Goal: Transaction & Acquisition: Purchase product/service

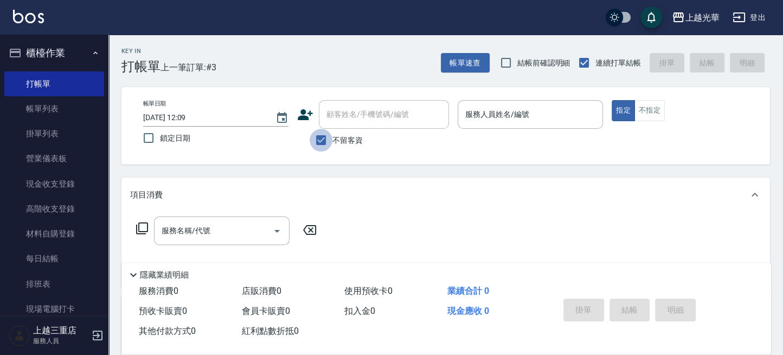
drag, startPoint x: 322, startPoint y: 136, endPoint x: 332, endPoint y: 134, distance: 9.4
click at [322, 137] on input "不留客資" at bounding box center [320, 140] width 23 height 23
checkbox input "false"
drag, startPoint x: 341, startPoint y: 126, endPoint x: 316, endPoint y: 126, distance: 24.9
click at [333, 126] on div "顧客姓名/手機號碼/編號" at bounding box center [384, 114] width 130 height 29
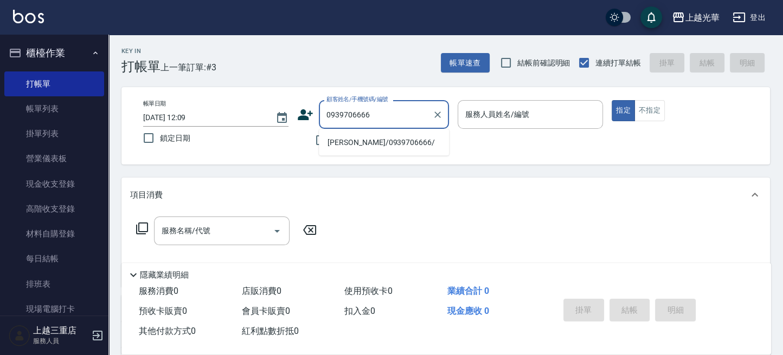
click at [357, 147] on li "[PERSON_NAME]/0939706666/" at bounding box center [384, 142] width 130 height 18
type input "[PERSON_NAME]/0939706666/"
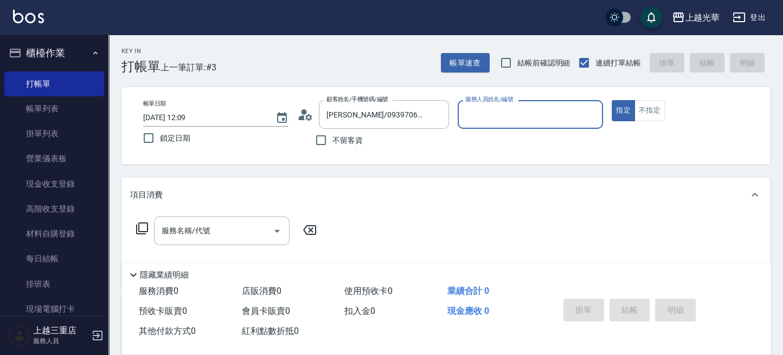
type input "[PERSON_NAME]-12"
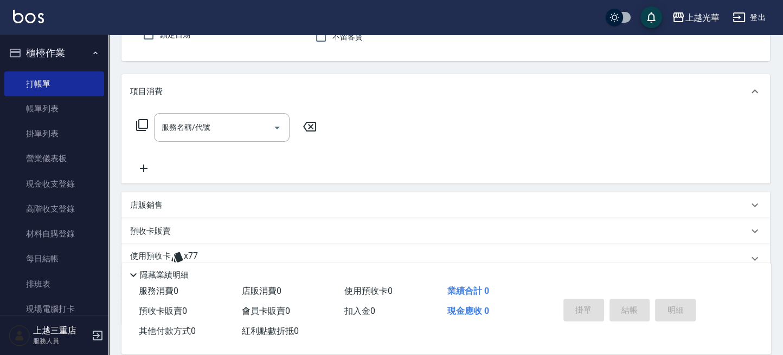
scroll to position [144, 0]
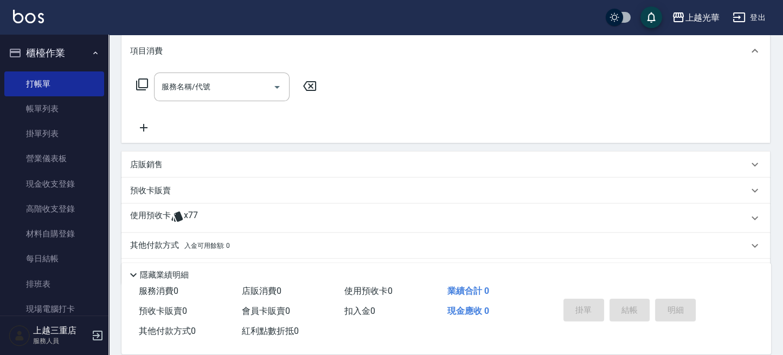
click at [171, 218] on icon at bounding box center [177, 216] width 13 height 13
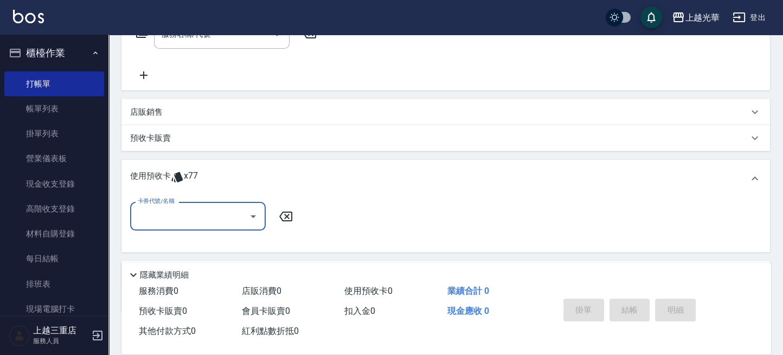
scroll to position [217, 0]
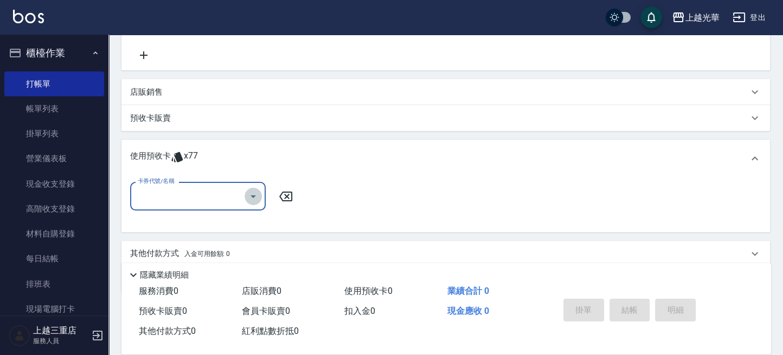
click at [255, 197] on icon "Open" at bounding box center [253, 196] width 13 height 13
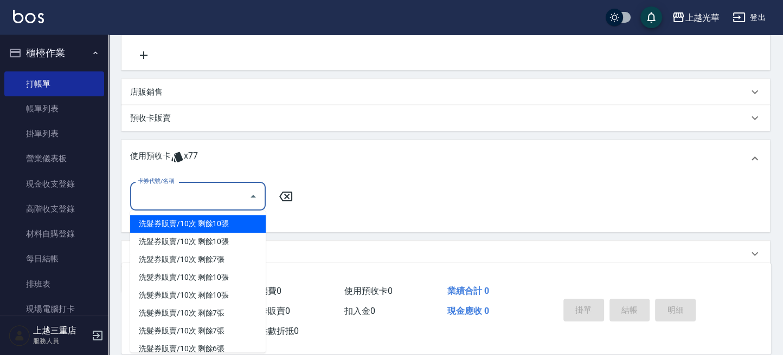
click at [216, 221] on div "洗髮券販賣/10次 剩餘10張" at bounding box center [197, 224] width 135 height 18
type input "洗髮券販賣/10次"
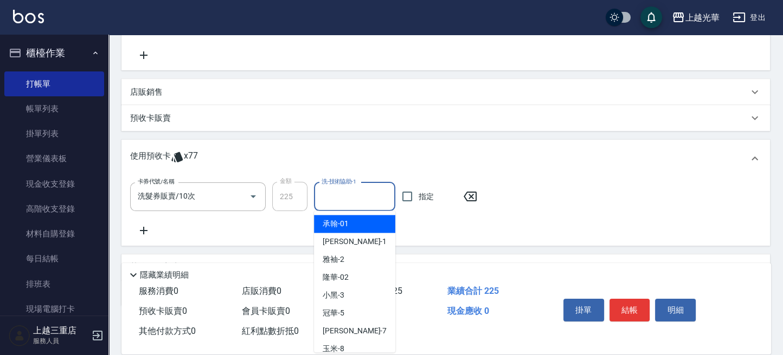
drag, startPoint x: 368, startPoint y: 195, endPoint x: 313, endPoint y: 207, distance: 56.5
click at [365, 196] on input "洗-技術協助-1" at bounding box center [355, 197] width 72 height 19
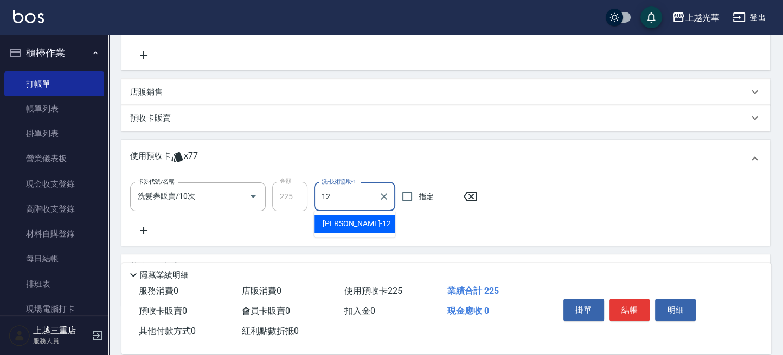
click at [346, 218] on span "[PERSON_NAME] -12" at bounding box center [356, 223] width 68 height 11
type input "[PERSON_NAME]-12"
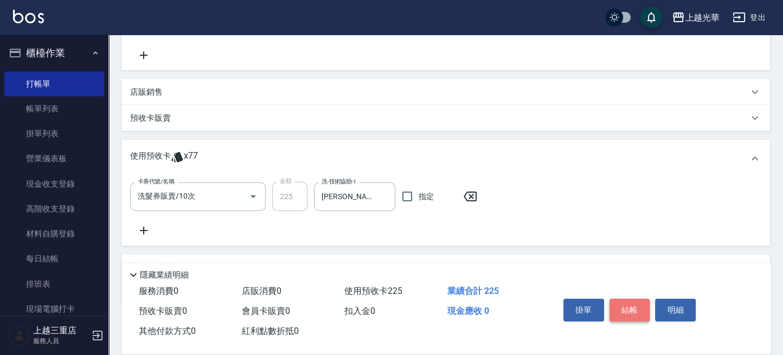
click at [631, 303] on button "結帳" at bounding box center [629, 310] width 41 height 23
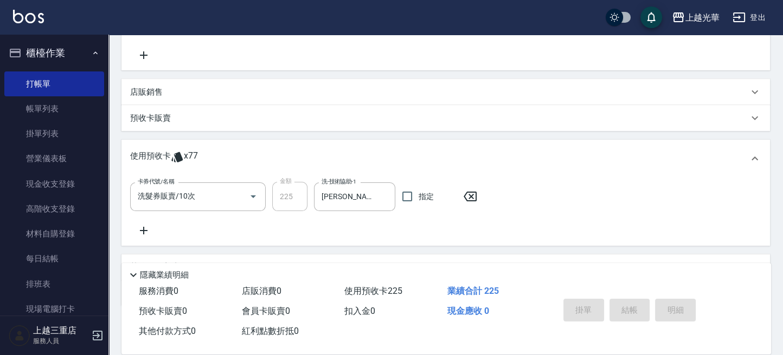
type input "[DATE] 12:42"
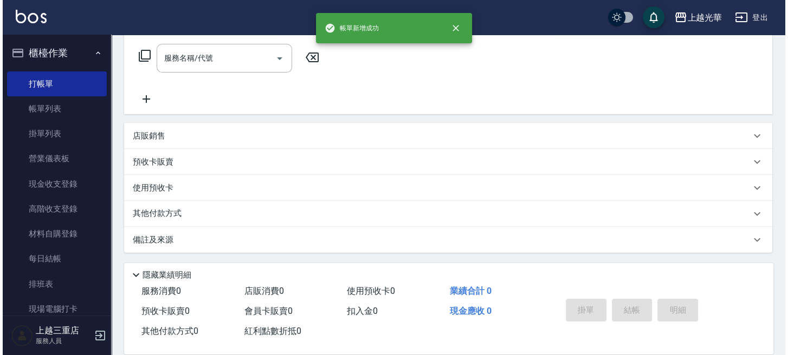
scroll to position [0, 0]
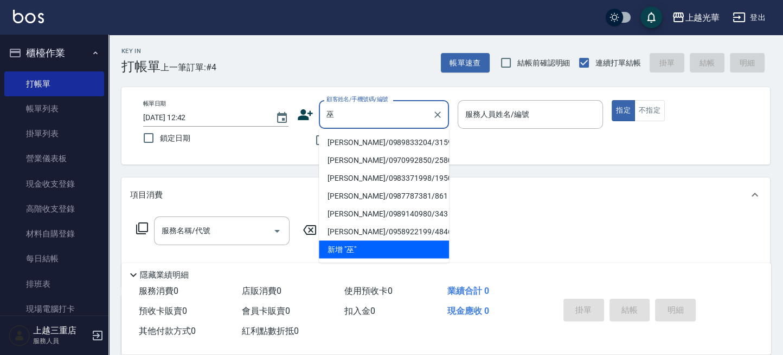
click at [366, 138] on li "[PERSON_NAME]/0989833204/3159" at bounding box center [384, 142] width 130 height 18
type input "[PERSON_NAME]/0989833204/3159"
type input "小黑-3"
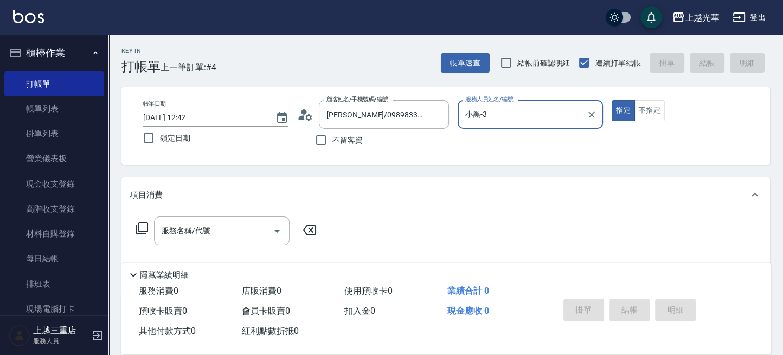
click at [151, 228] on div "服務名稱/代號 服務名稱/代號" at bounding box center [226, 231] width 193 height 29
click at [141, 225] on icon at bounding box center [141, 228] width 13 height 13
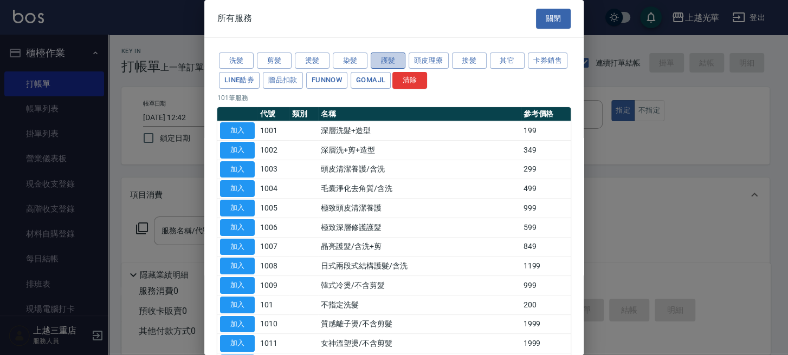
click at [380, 56] on button "護髮" at bounding box center [388, 61] width 35 height 17
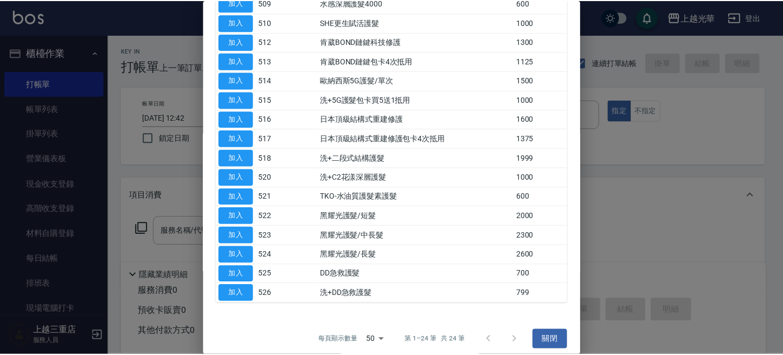
scroll to position [286, 0]
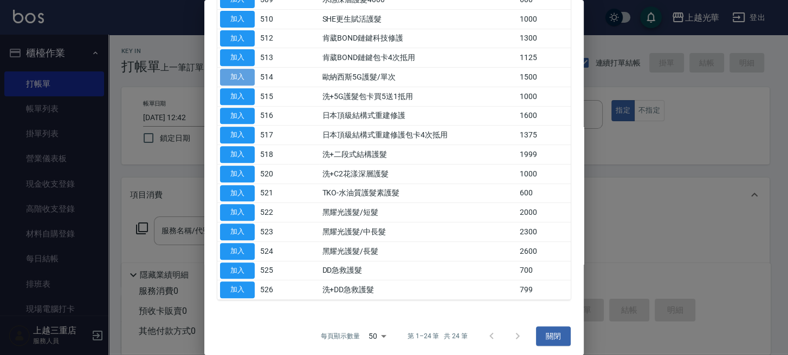
click at [248, 77] on button "加入" at bounding box center [237, 77] width 35 height 17
type input "歐納西斯5G護髮/單次(514)"
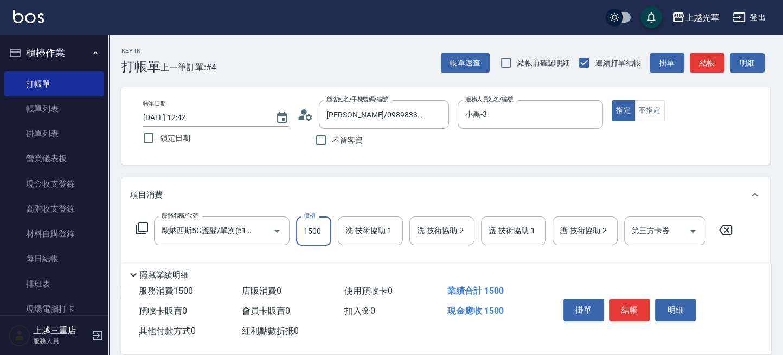
click at [323, 230] on input "1500" at bounding box center [313, 231] width 35 height 29
type input "1600"
type input "6"
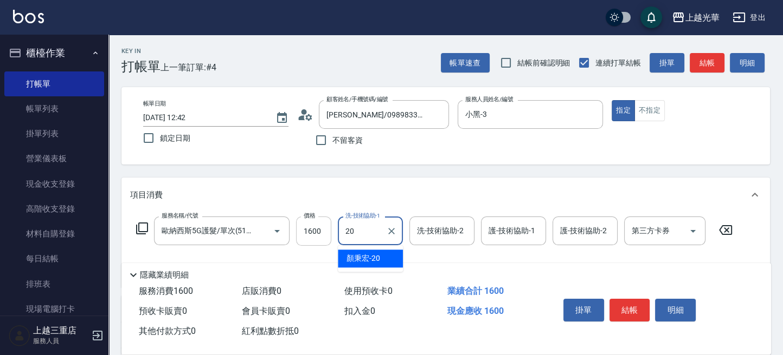
type input "[PERSON_NAME]-20"
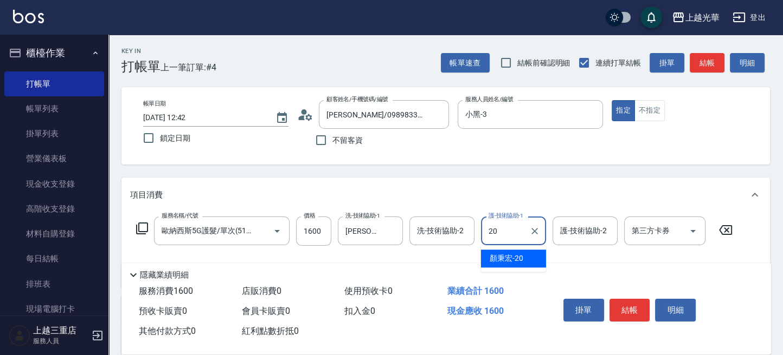
type input "[PERSON_NAME]-20"
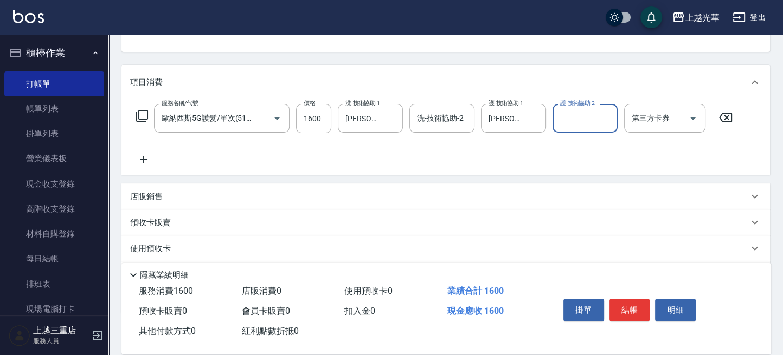
scroll to position [144, 0]
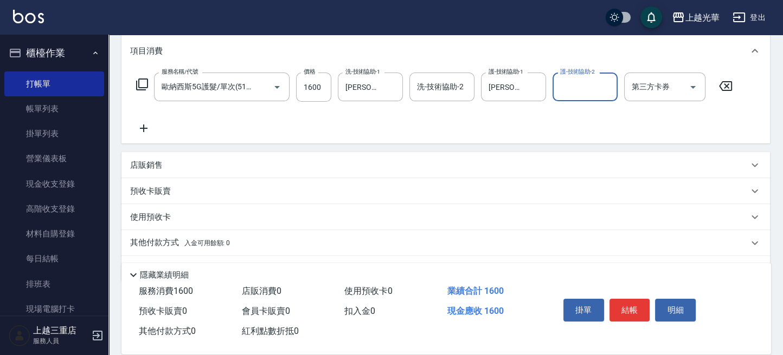
click at [143, 128] on icon at bounding box center [144, 129] width 8 height 8
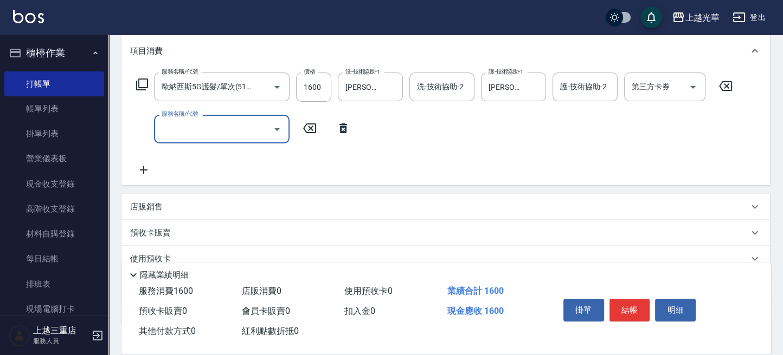
scroll to position [0, 0]
type input "指定單剪(203)"
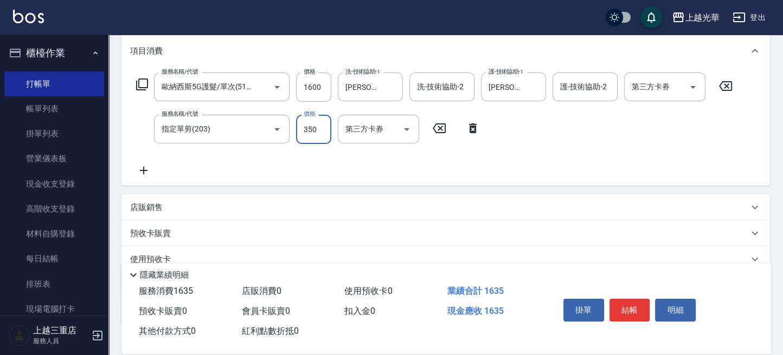
type input "350"
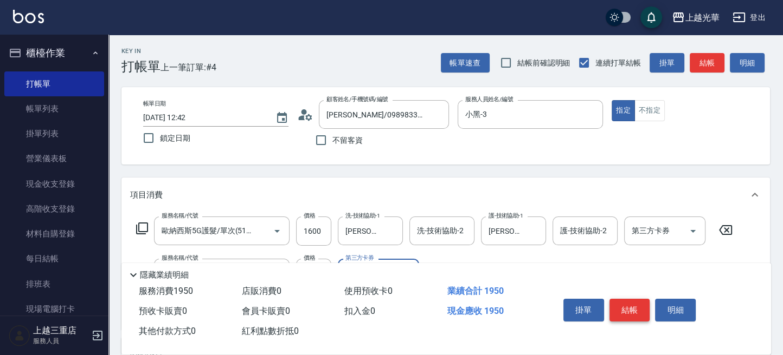
click at [635, 302] on button "結帳" at bounding box center [629, 310] width 41 height 23
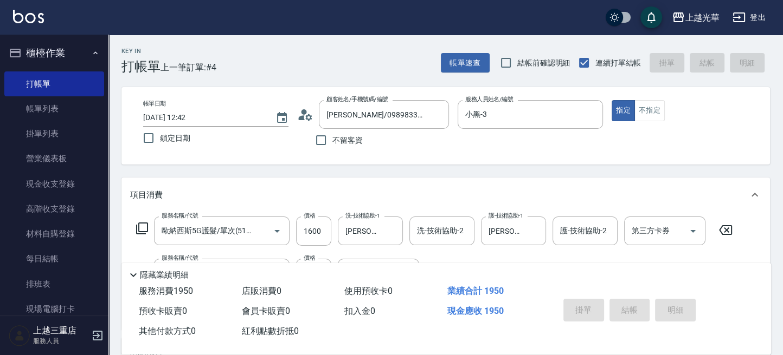
type input "[DATE] 12:47"
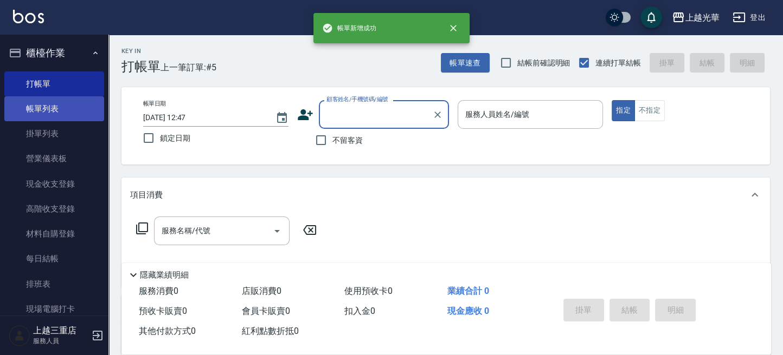
click at [41, 104] on link "帳單列表" at bounding box center [54, 108] width 100 height 25
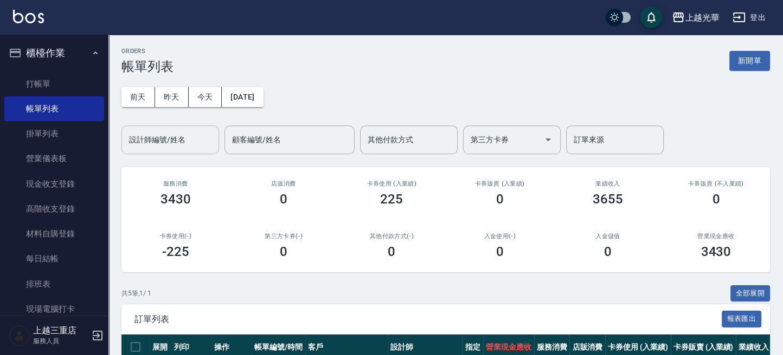
click at [209, 148] on input "設計師編號/姓名" at bounding box center [170, 140] width 88 height 19
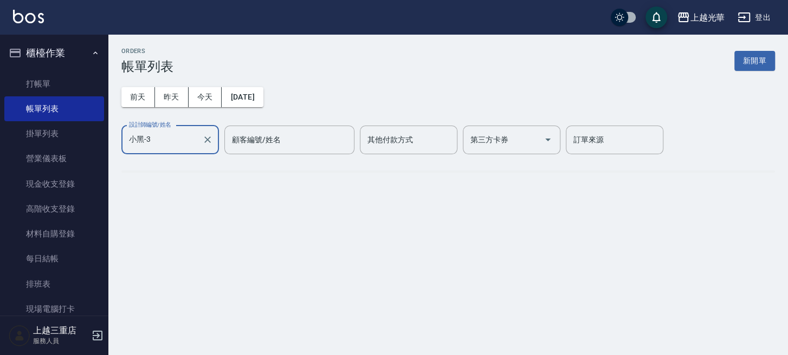
type input "小黑-3"
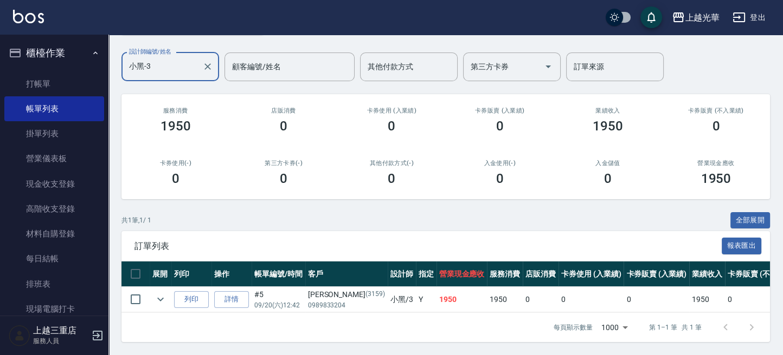
scroll to position [83, 0]
click at [165, 293] on icon "expand row" at bounding box center [160, 299] width 13 height 13
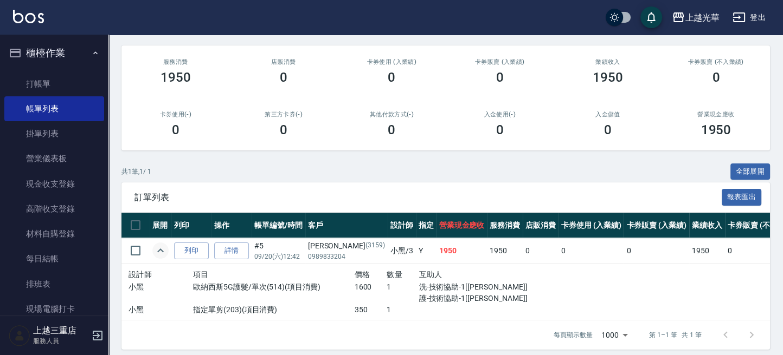
scroll to position [139, 0]
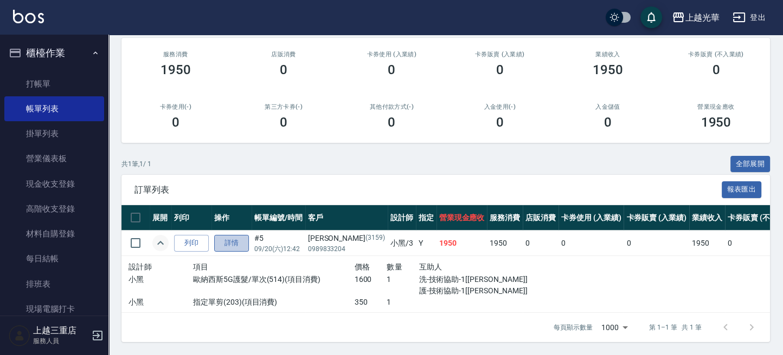
click at [221, 236] on link "詳情" at bounding box center [231, 243] width 35 height 17
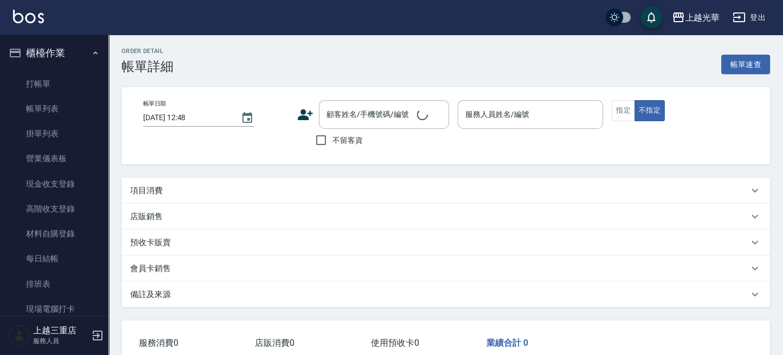
type input "[DATE] 12:42"
type input "小黑-3"
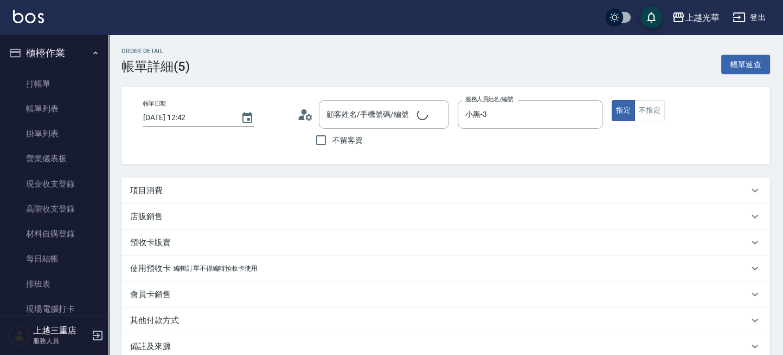
type input "[PERSON_NAME]/0989833204/3159"
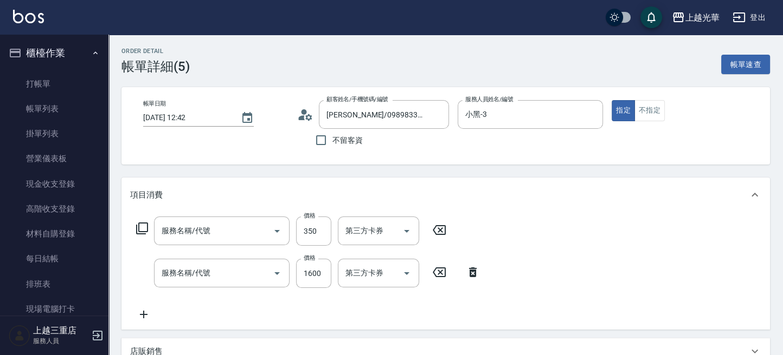
type input "指定單剪(203)"
type input "歐納西斯5G護髮/單次(514)"
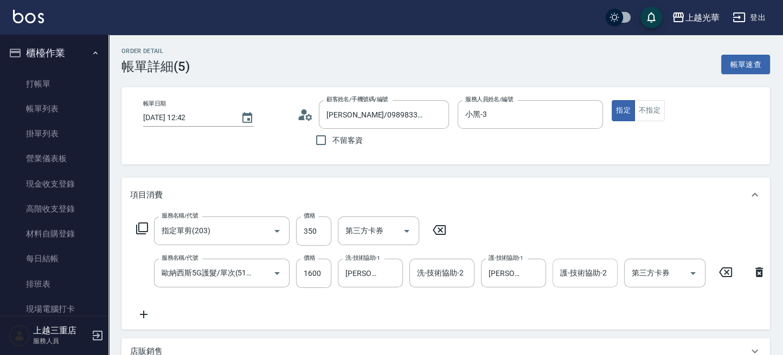
click at [590, 274] on input "護-技術協助-2" at bounding box center [584, 273] width 55 height 19
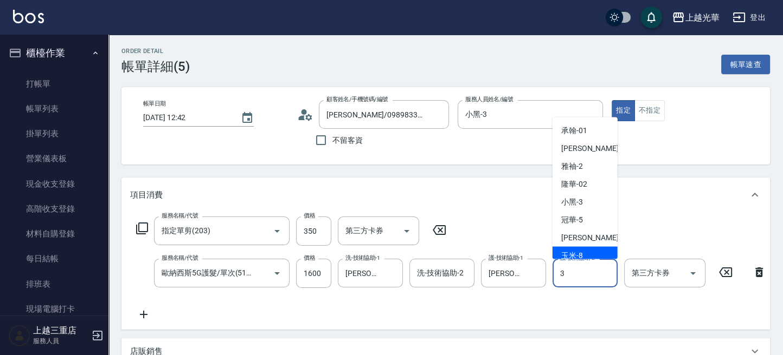
type input "小黑-3"
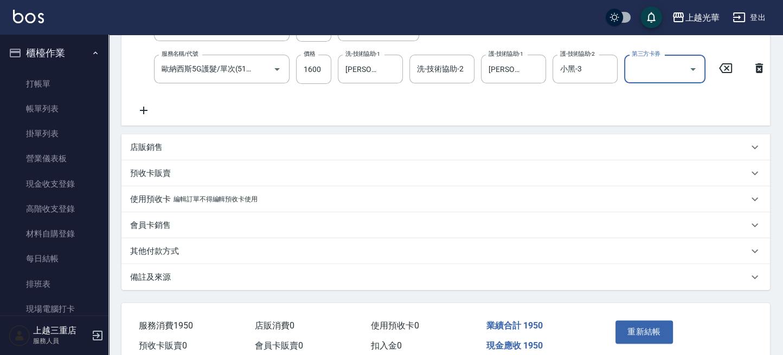
scroll to position [265, 0]
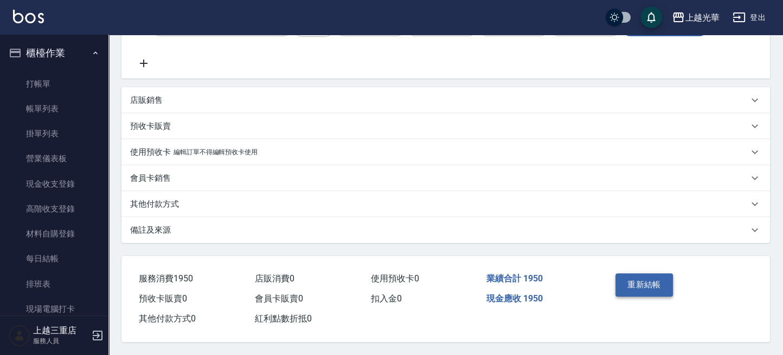
click at [638, 278] on button "重新結帳" at bounding box center [643, 285] width 57 height 23
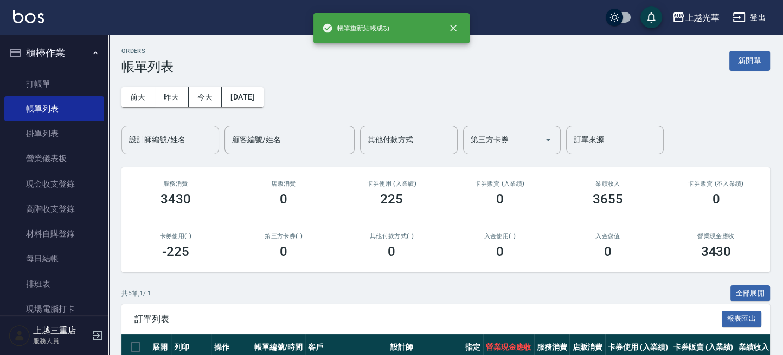
click at [189, 142] on input "設計師編號/姓名" at bounding box center [170, 140] width 88 height 19
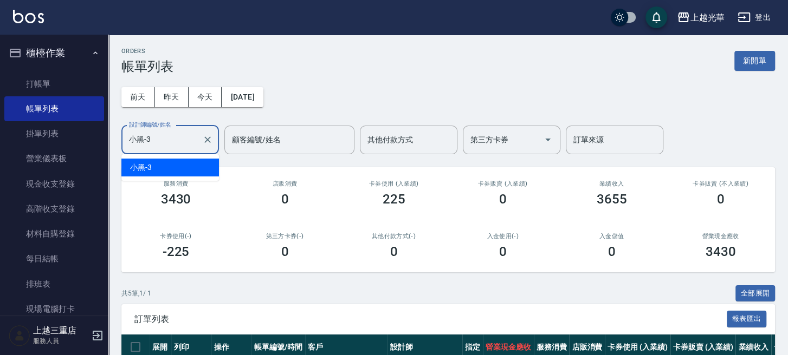
type input "小黑-3"
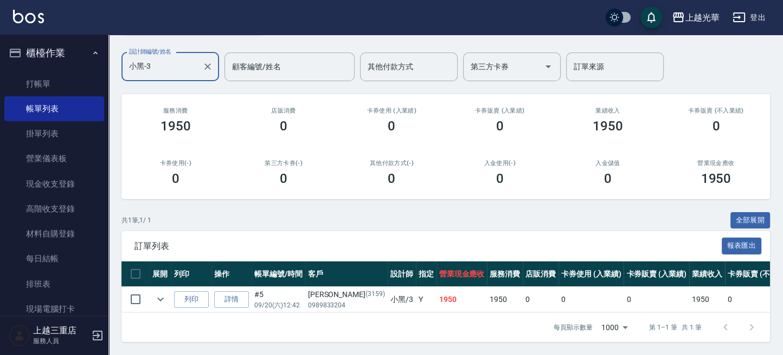
scroll to position [83, 0]
drag, startPoint x: 171, startPoint y: 286, endPoint x: 162, endPoint y: 286, distance: 9.2
click at [164, 287] on tr "列印 詳情 #5 09/20 (六) 12:42 [PERSON_NAME] [PHONE_NUMBER] 小黑 /3 Y 1950 1950 0 0 0 1…" at bounding box center [587, 299] width 932 height 25
click at [162, 293] on icon "expand row" at bounding box center [160, 299] width 13 height 13
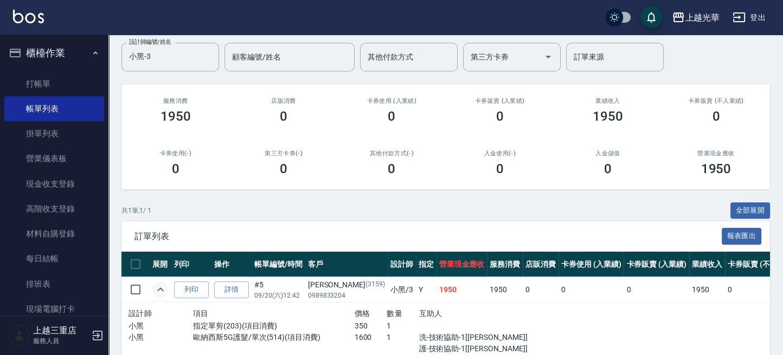
scroll to position [151, 0]
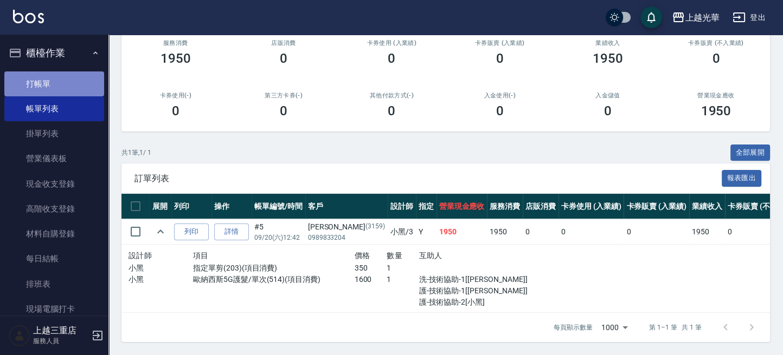
click at [60, 86] on link "打帳單" at bounding box center [54, 84] width 100 height 25
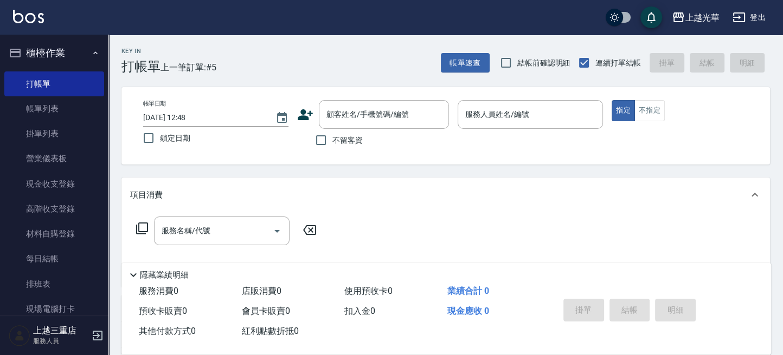
click at [347, 143] on span "不留客資" at bounding box center [347, 140] width 30 height 11
click at [332, 143] on input "不留客資" at bounding box center [320, 140] width 23 height 23
checkbox input "true"
type input "1"
type button "true"
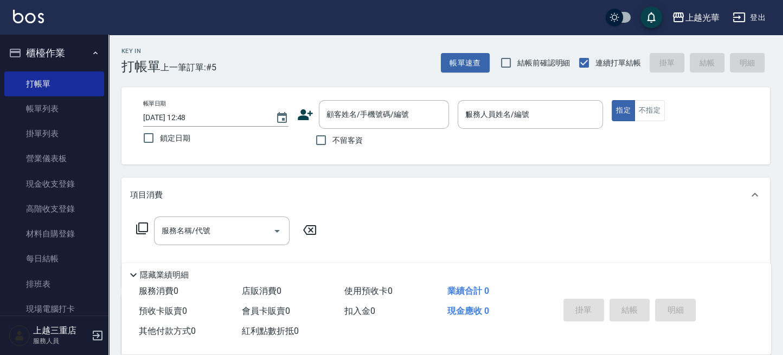
type input "小[PERSON_NAME]-1"
click at [658, 110] on button "不指定" at bounding box center [649, 110] width 30 height 21
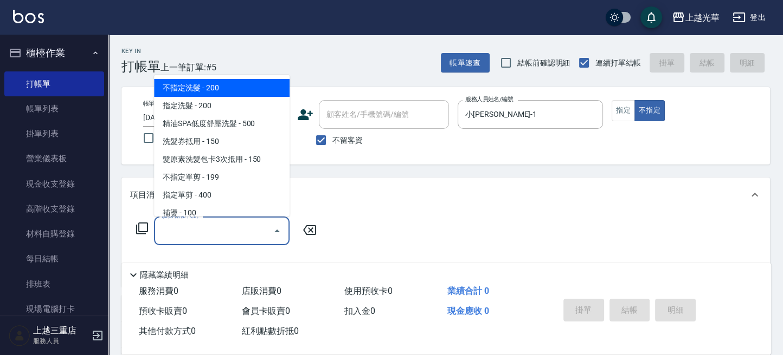
click at [191, 230] on input "服務名稱/代號" at bounding box center [213, 231] width 109 height 19
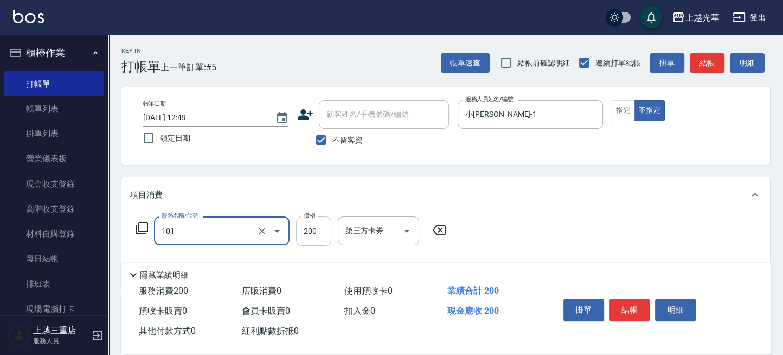
type input "不指定洗髮(101)"
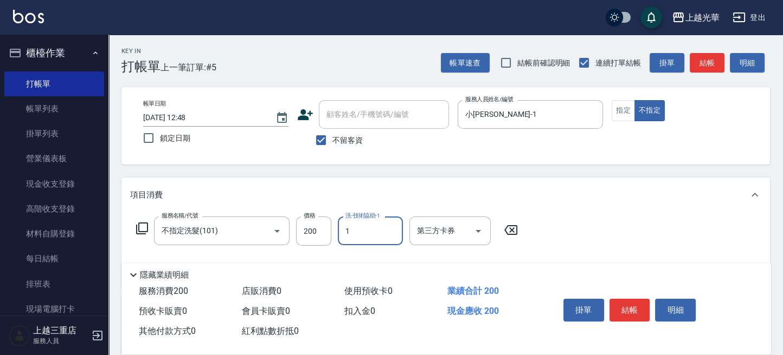
type input "小[PERSON_NAME]-1"
click at [636, 301] on button "結帳" at bounding box center [629, 310] width 41 height 23
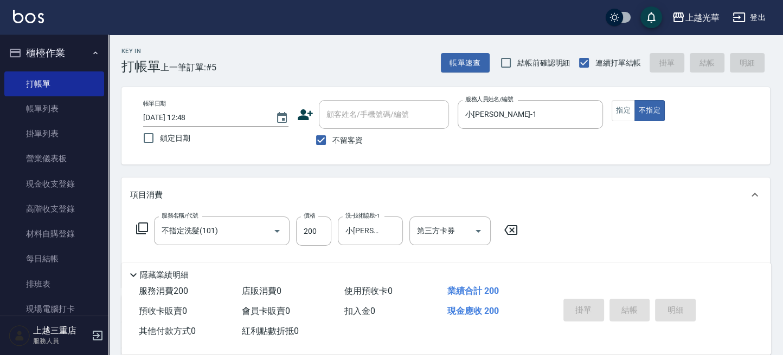
type input "[DATE] 12:53"
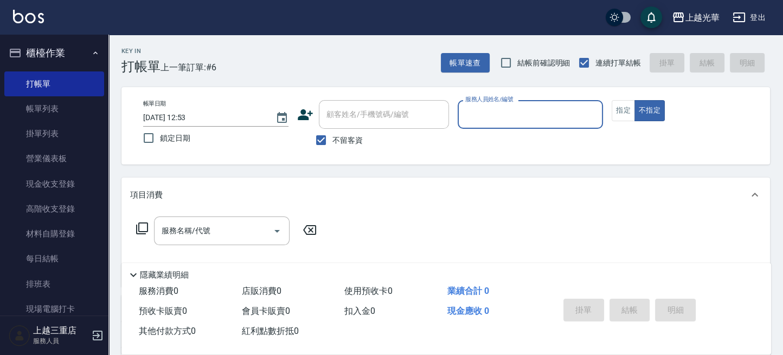
drag, startPoint x: 68, startPoint y: 106, endPoint x: 200, endPoint y: 199, distance: 161.3
click at [68, 106] on link "帳單列表" at bounding box center [54, 108] width 100 height 25
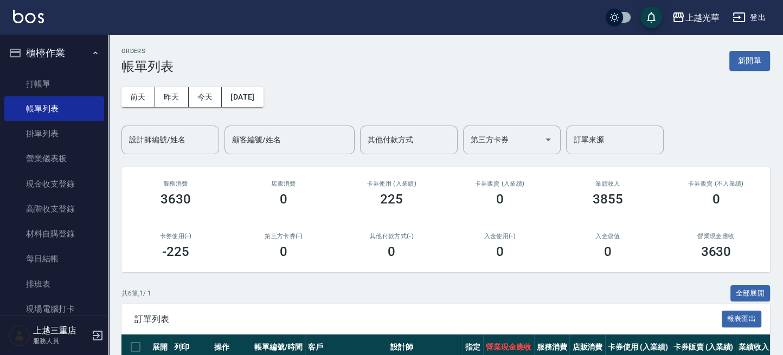
click at [173, 144] on input "設計師編號/姓名" at bounding box center [170, 140] width 88 height 19
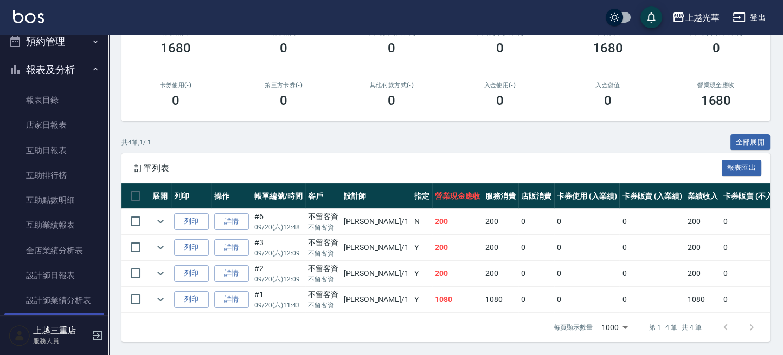
scroll to position [361, 0]
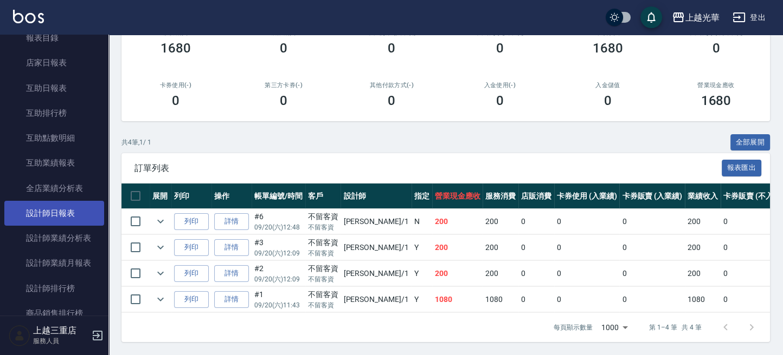
type input "小[PERSON_NAME]-1"
click at [67, 206] on link "設計師日報表" at bounding box center [54, 213] width 100 height 25
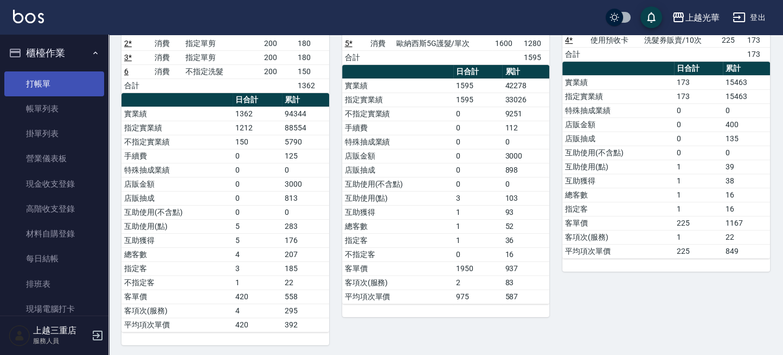
click at [71, 86] on link "打帳單" at bounding box center [54, 84] width 100 height 25
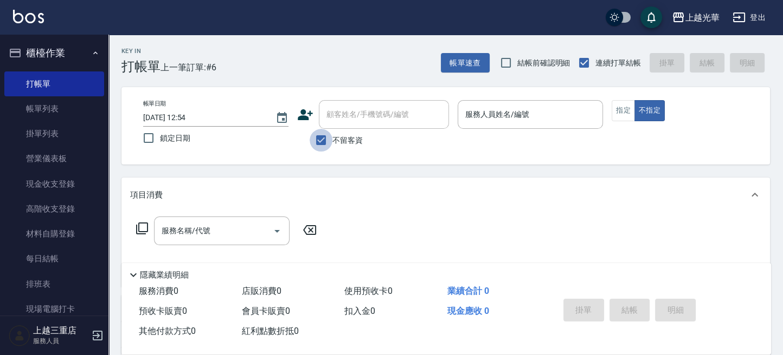
drag, startPoint x: 321, startPoint y: 138, endPoint x: 332, endPoint y: 118, distance: 22.6
click at [322, 138] on input "不留客資" at bounding box center [320, 140] width 23 height 23
checkbox input "false"
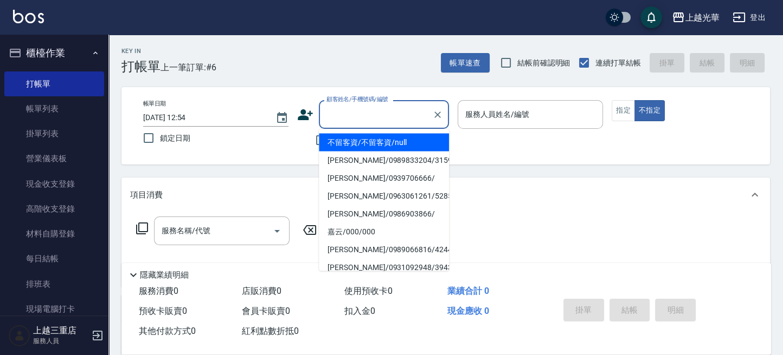
click at [332, 118] on input "顧客姓名/手機號碼/編號" at bounding box center [376, 114] width 104 height 19
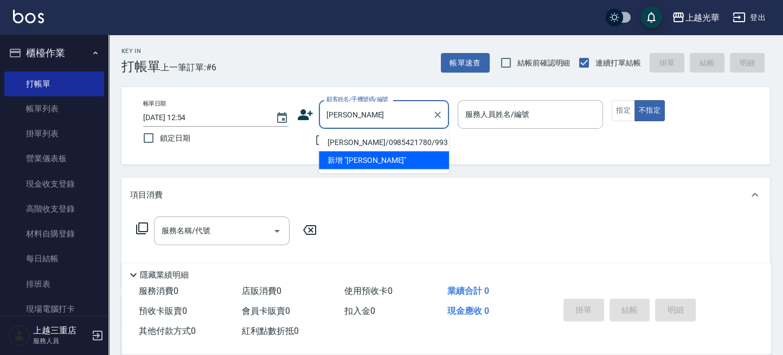
click at [393, 136] on li "[PERSON_NAME]/0985421780/993" at bounding box center [384, 142] width 130 height 18
type input "[PERSON_NAME]/0985421780/993"
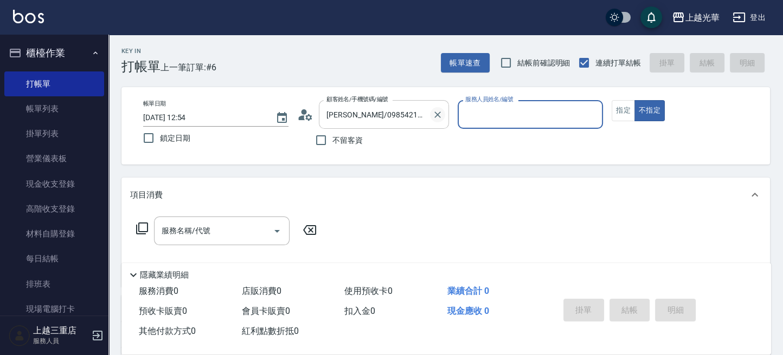
click at [436, 116] on icon "Clear" at bounding box center [437, 114] width 11 height 11
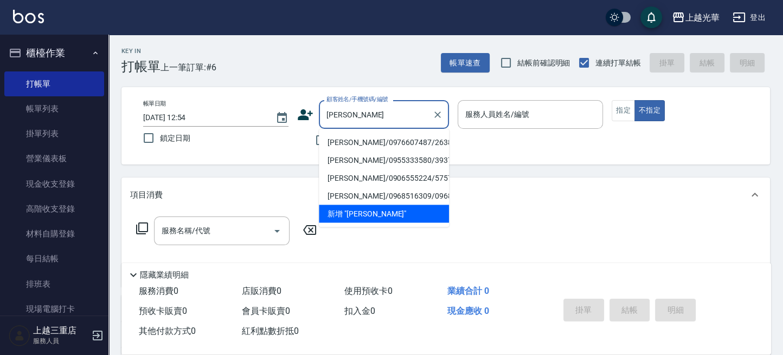
click at [393, 134] on li "[PERSON_NAME]/0976607487/2638" at bounding box center [384, 142] width 130 height 18
type input "[PERSON_NAME]/0976607487/2638"
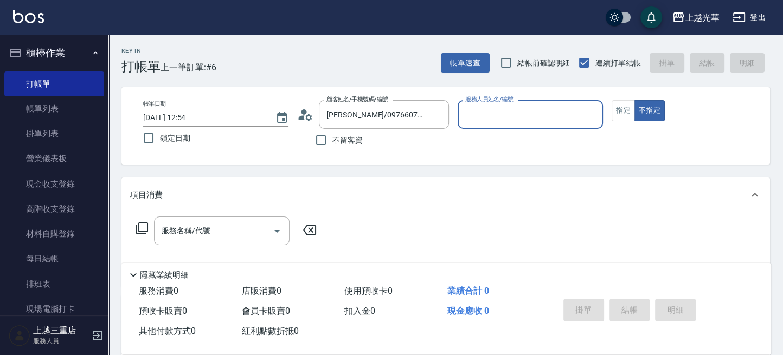
type input "小黑-3"
click at [630, 116] on button "指定" at bounding box center [622, 110] width 23 height 21
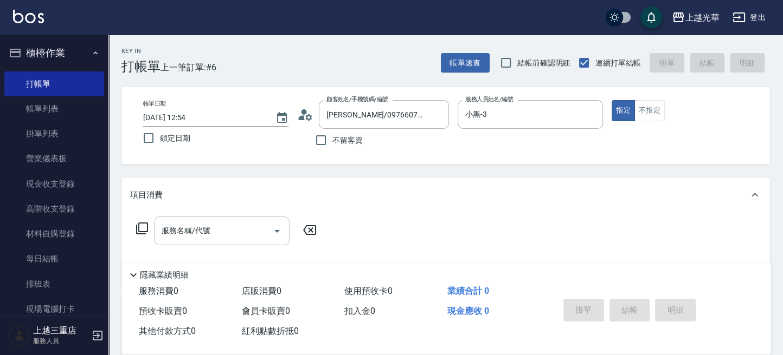
click at [222, 227] on input "服務名稱/代號" at bounding box center [213, 231] width 109 height 19
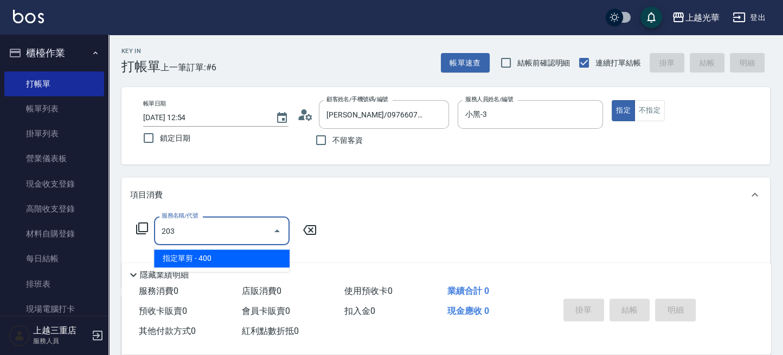
type input "指定單剪(203)"
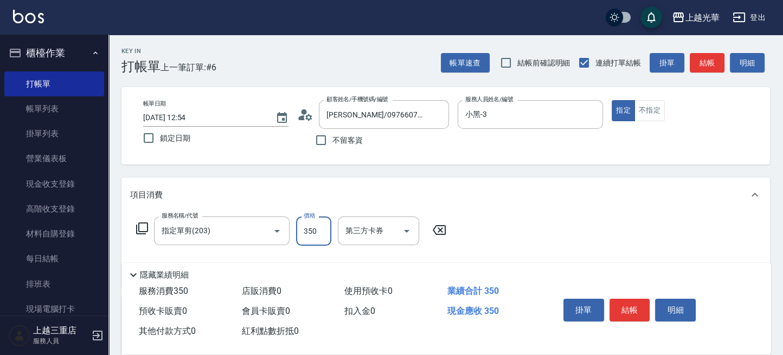
type input "350"
click at [637, 306] on button "結帳" at bounding box center [629, 310] width 41 height 23
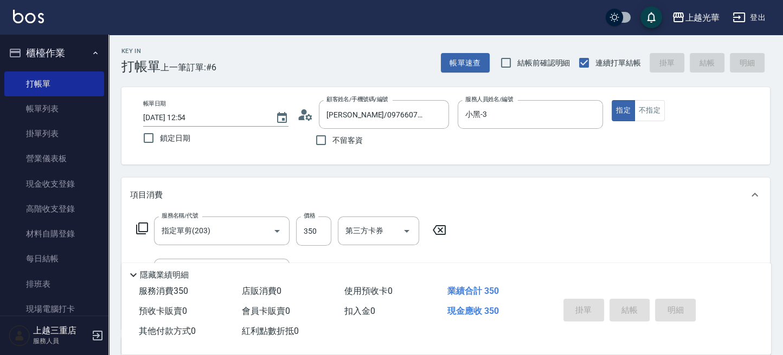
type input "[DATE] 13:14"
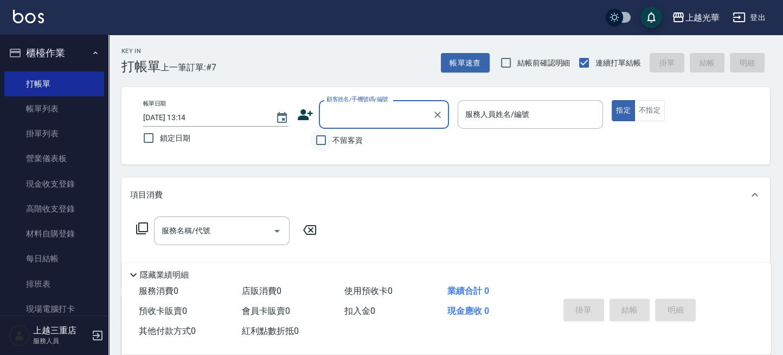
click at [322, 139] on input "不留客資" at bounding box center [320, 140] width 23 height 23
checkbox input "true"
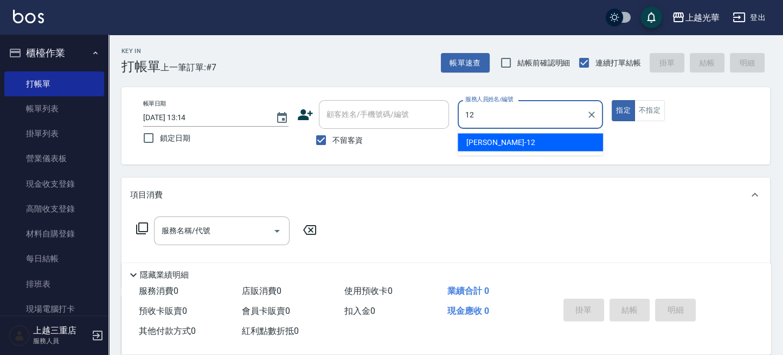
click at [489, 139] on span "[PERSON_NAME] -12" at bounding box center [500, 142] width 68 height 11
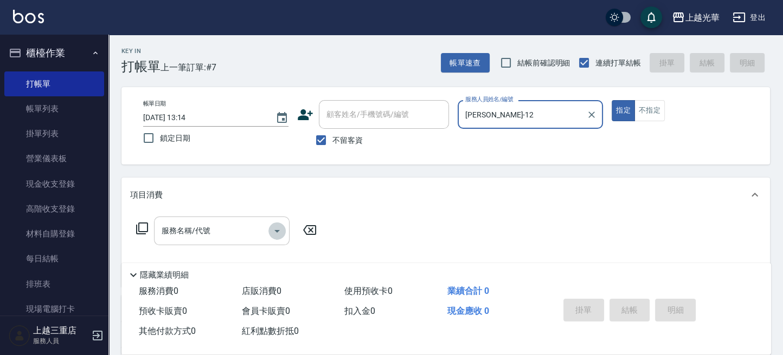
click at [280, 232] on icon "Open" at bounding box center [276, 231] width 13 height 13
type input "[PERSON_NAME]-12"
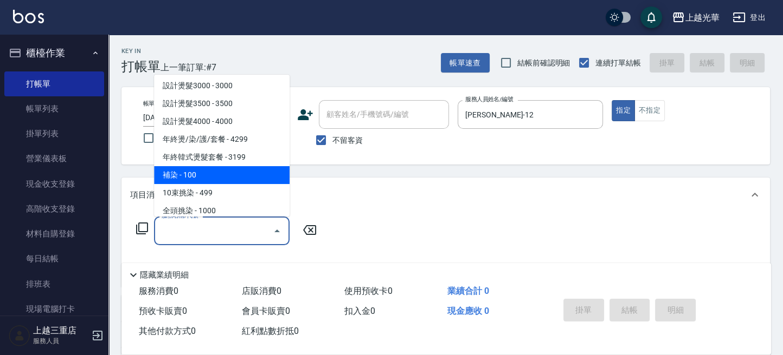
scroll to position [289, 0]
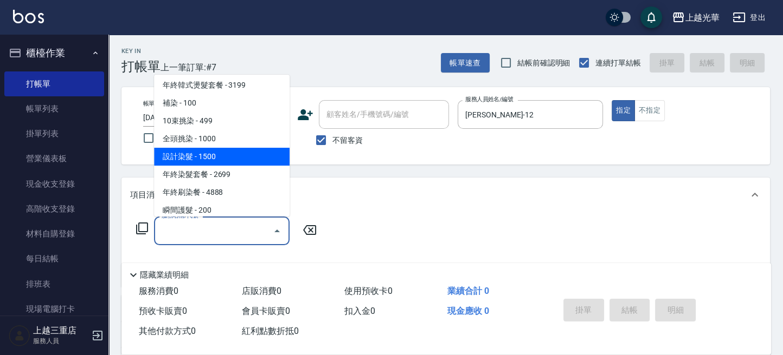
click at [193, 158] on span "設計染髮 - 1500" at bounding box center [221, 157] width 135 height 18
type input "設計染髮(404)"
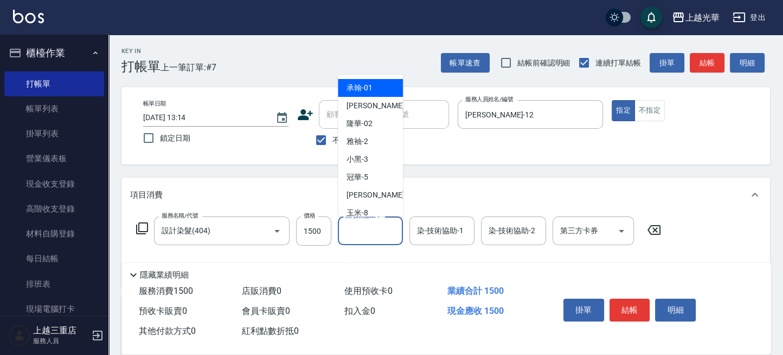
drag, startPoint x: 371, startPoint y: 237, endPoint x: 365, endPoint y: 234, distance: 6.8
click at [371, 237] on input "洗-技術協助-1" at bounding box center [369, 231] width 55 height 19
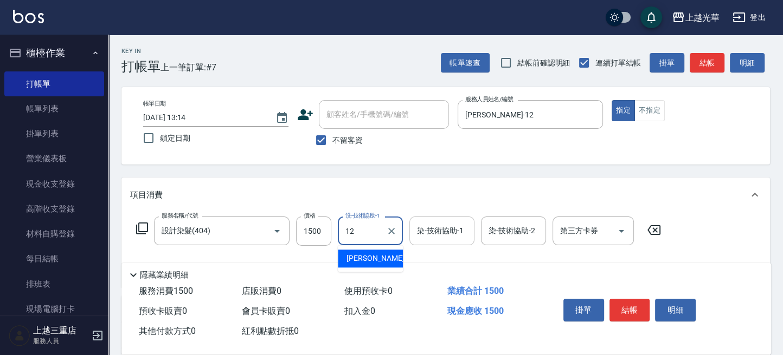
drag, startPoint x: 346, startPoint y: 253, endPoint x: 412, endPoint y: 242, distance: 67.1
click at [350, 254] on span "[PERSON_NAME] -12" at bounding box center [380, 258] width 68 height 11
type input "[PERSON_NAME]-12"
click at [439, 235] on input "染-技術協助-1" at bounding box center [441, 231] width 55 height 19
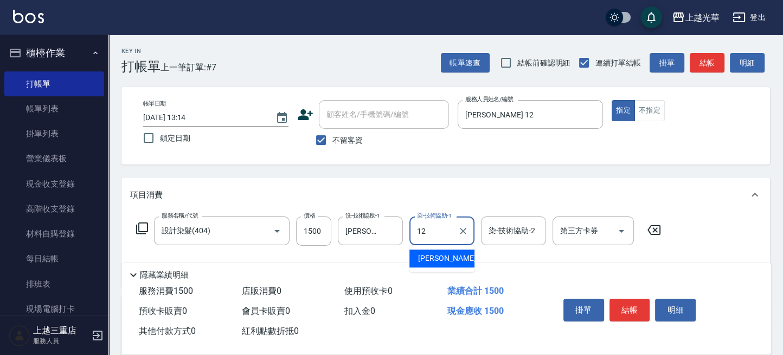
click at [443, 259] on span "[PERSON_NAME] -12" at bounding box center [452, 258] width 68 height 11
type input "[PERSON_NAME]-12"
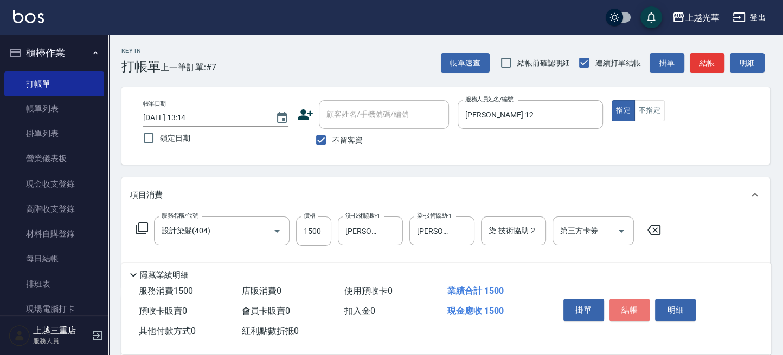
drag, startPoint x: 639, startPoint y: 307, endPoint x: 632, endPoint y: 295, distance: 13.7
click at [636, 304] on button "結帳" at bounding box center [629, 310] width 41 height 23
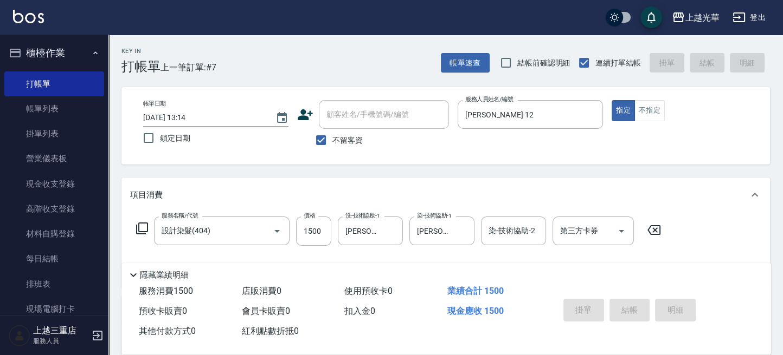
type input "[DATE] 13:30"
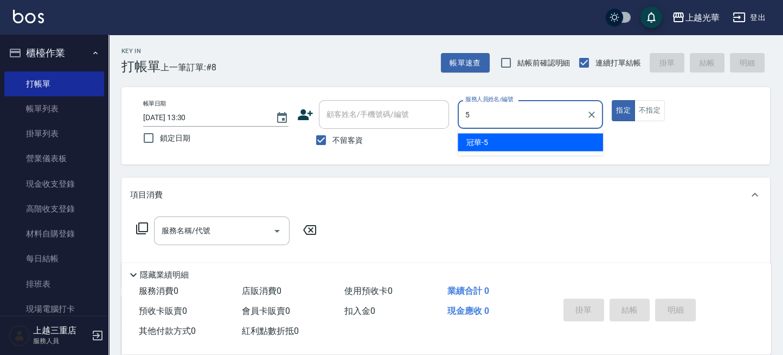
type input "冠華-5"
type button "true"
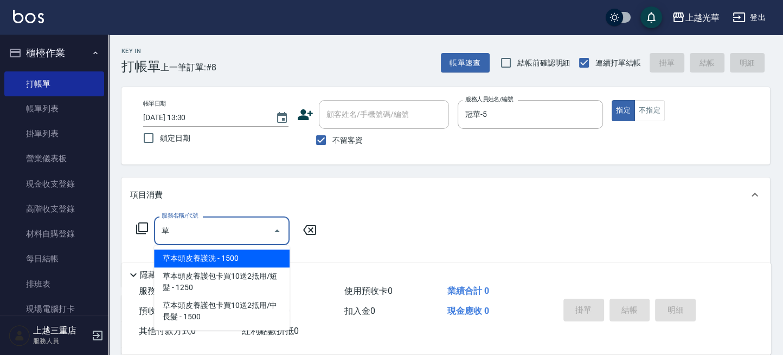
click at [230, 253] on span "草本頭皮養護洗 - 1500" at bounding box center [221, 259] width 135 height 18
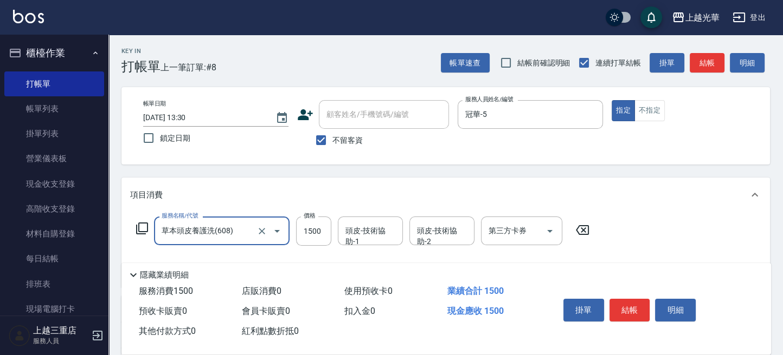
type input "草本頭皮養護洗(608)"
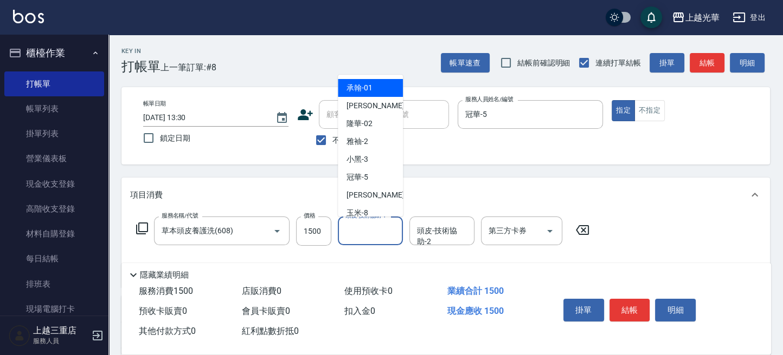
click at [363, 234] on input "頭皮-技術協助-1" at bounding box center [369, 231] width 55 height 19
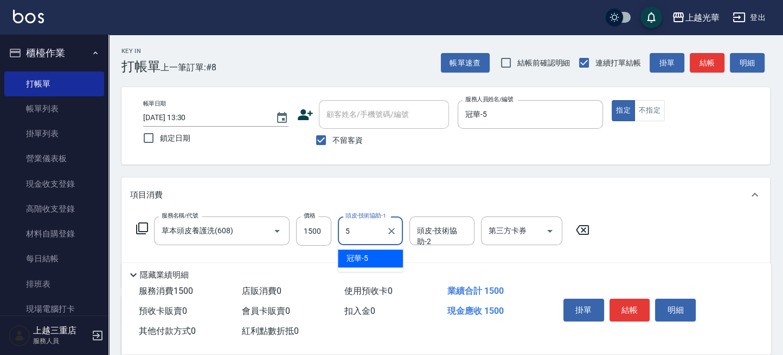
type input "冠華-5"
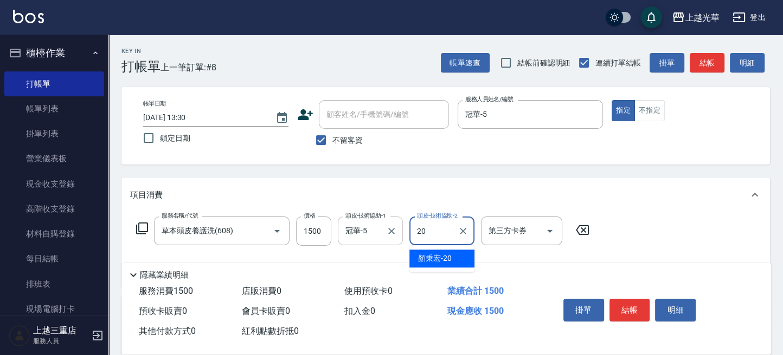
type input "[PERSON_NAME]-20"
drag, startPoint x: 638, startPoint y: 158, endPoint x: 671, endPoint y: 103, distance: 63.9
click at [639, 157] on div "帳單日期 [DATE] 13:30 鎖定日期 顧客姓名/手機號碼/編號 顧客姓名/手機號碼/編號 不留客資 服務人員姓名/編號 冠華-5 服務人員姓名/編號 …" at bounding box center [445, 125] width 648 height 77
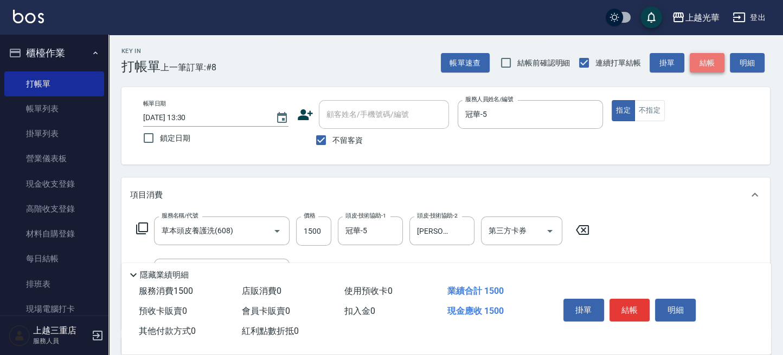
click at [705, 60] on button "結帳" at bounding box center [706, 63] width 35 height 20
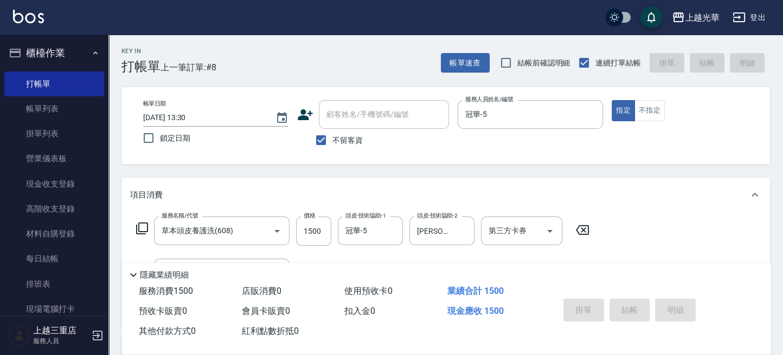
type input "[DATE] 13:38"
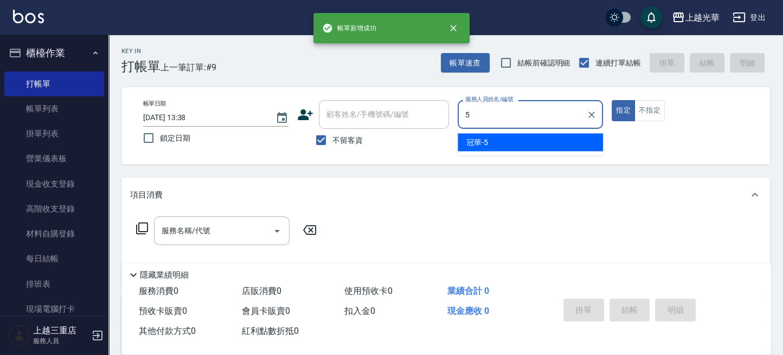
type input "冠華-5"
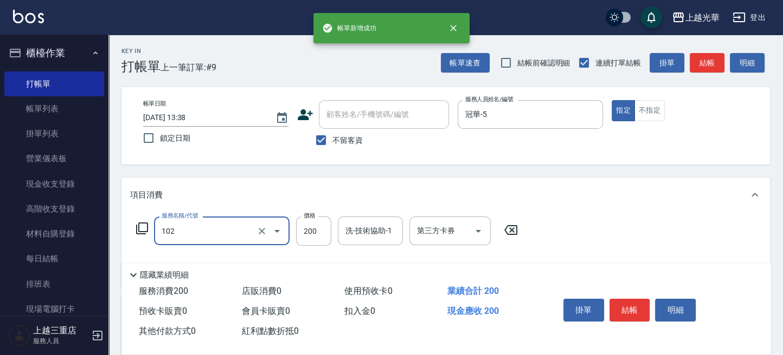
type input "指定洗髮(102)"
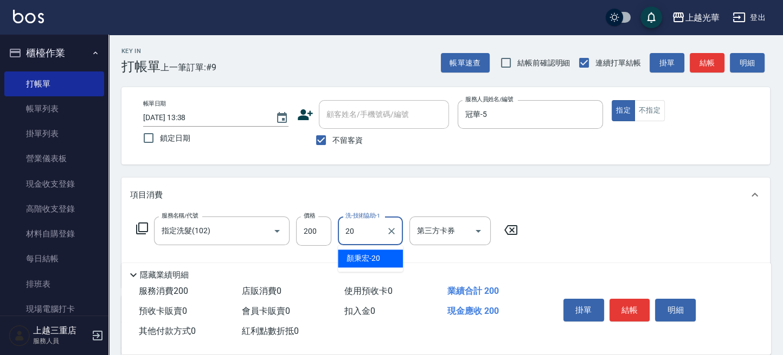
type input "[PERSON_NAME]-20"
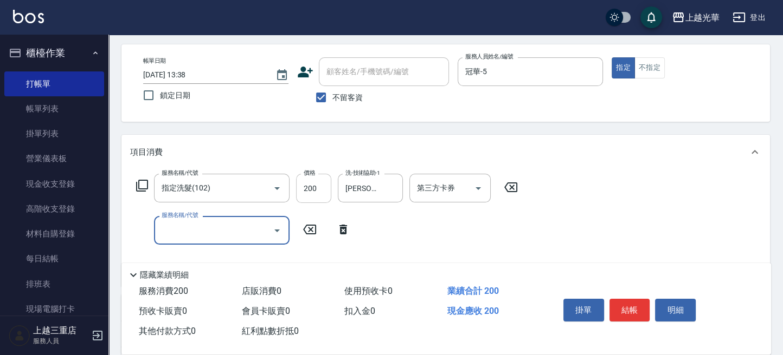
scroll to position [72, 0]
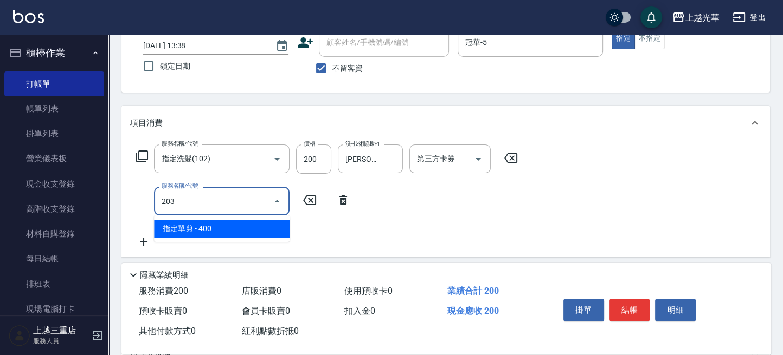
type input "指定單剪(203)"
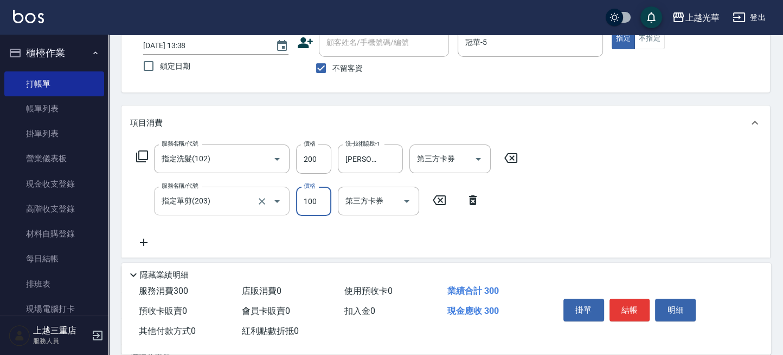
type input "100"
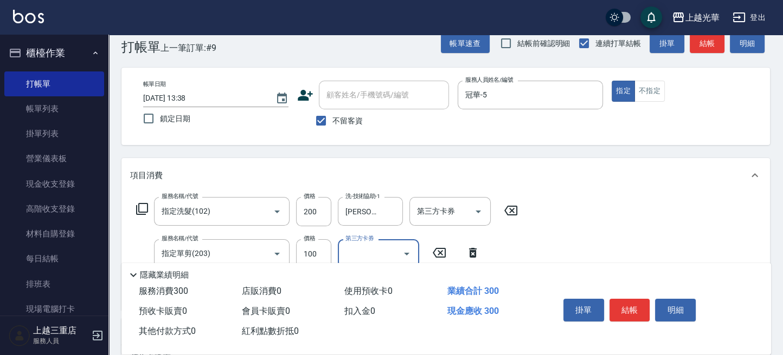
scroll to position [0, 0]
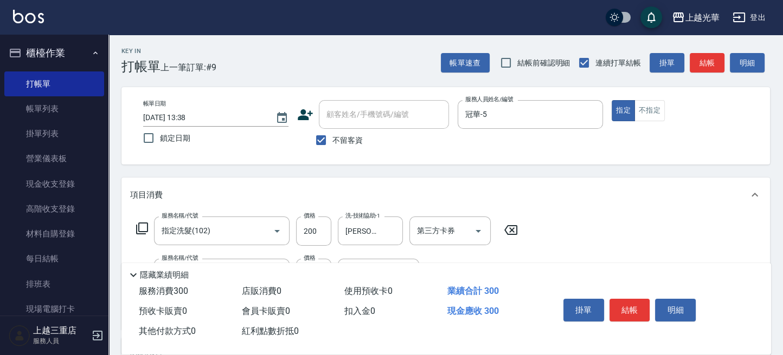
drag, startPoint x: 694, startPoint y: 117, endPoint x: 697, endPoint y: 81, distance: 35.9
click at [695, 117] on div "指定 不指定" at bounding box center [683, 110] width 145 height 21
click at [700, 66] on button "結帳" at bounding box center [706, 63] width 35 height 20
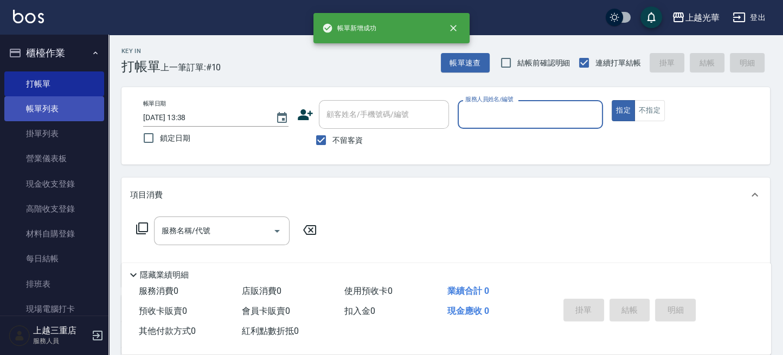
click at [68, 106] on link "帳單列表" at bounding box center [54, 108] width 100 height 25
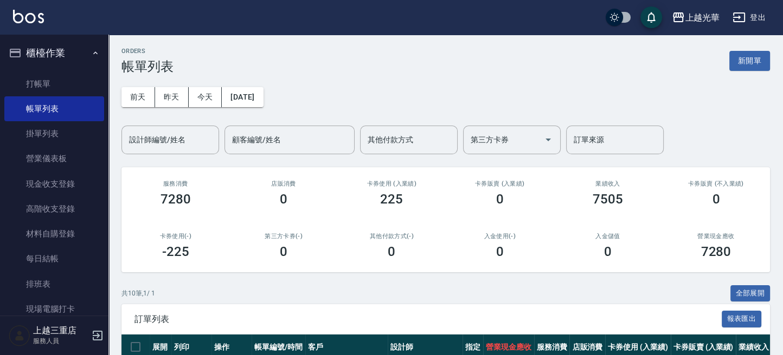
click at [179, 140] on input "設計師編號/姓名" at bounding box center [170, 140] width 88 height 19
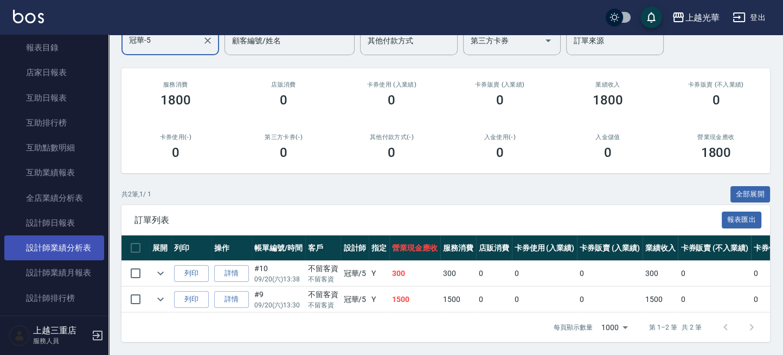
scroll to position [361, 0]
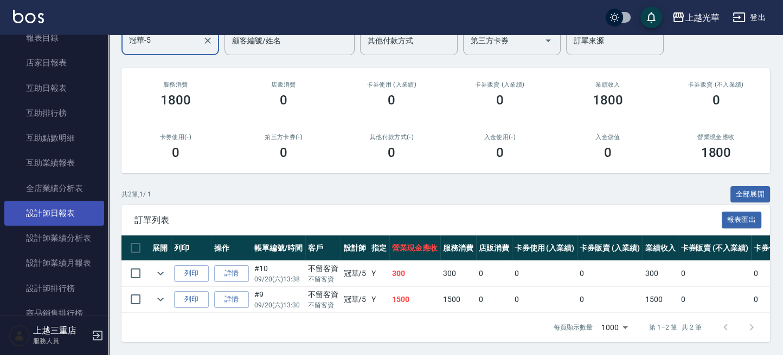
type input "冠華-5"
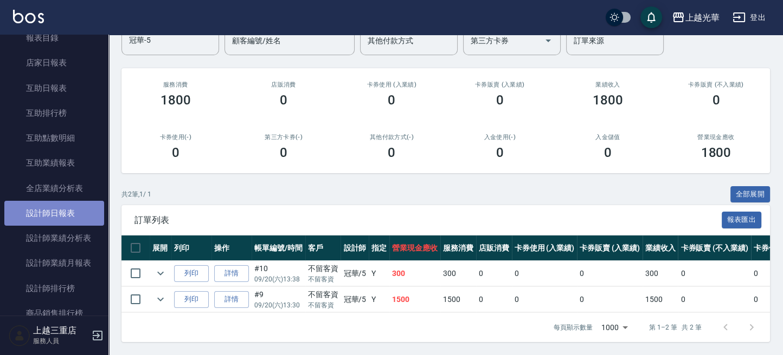
click at [74, 221] on link "設計師日報表" at bounding box center [54, 213] width 100 height 25
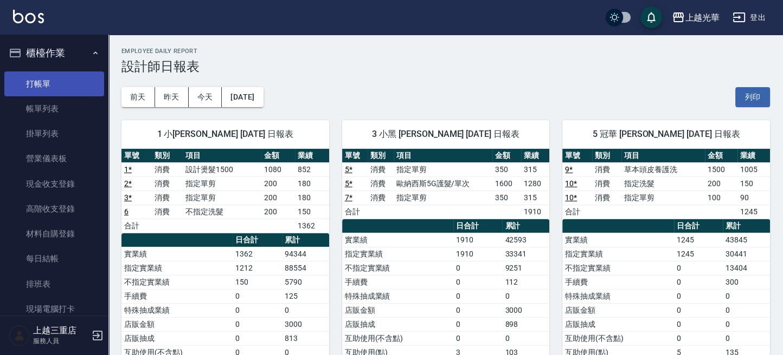
click at [61, 76] on link "打帳單" at bounding box center [54, 84] width 100 height 25
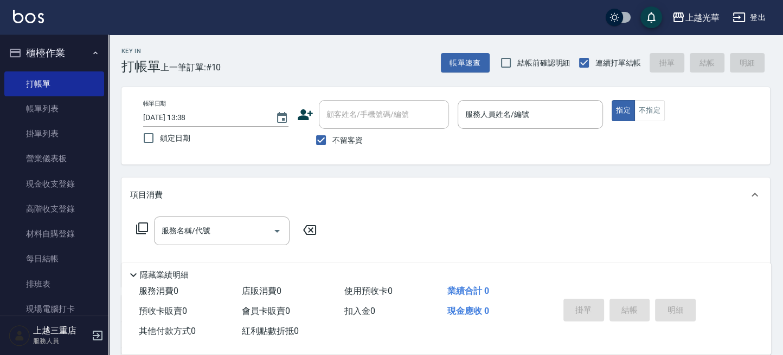
drag, startPoint x: 343, startPoint y: 138, endPoint x: 345, endPoint y: 119, distance: 19.6
click at [342, 136] on span "不留客資" at bounding box center [347, 140] width 30 height 11
click at [332, 136] on input "不留客資" at bounding box center [320, 140] width 23 height 23
checkbox input "false"
click at [345, 118] on input "顧客姓名/手機號碼/編號" at bounding box center [376, 114] width 104 height 19
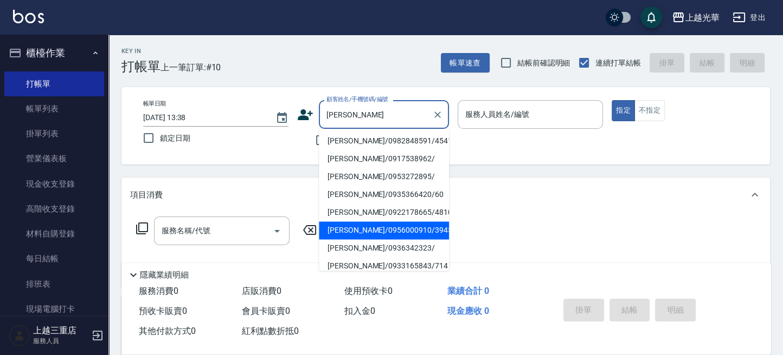
scroll to position [217, 0]
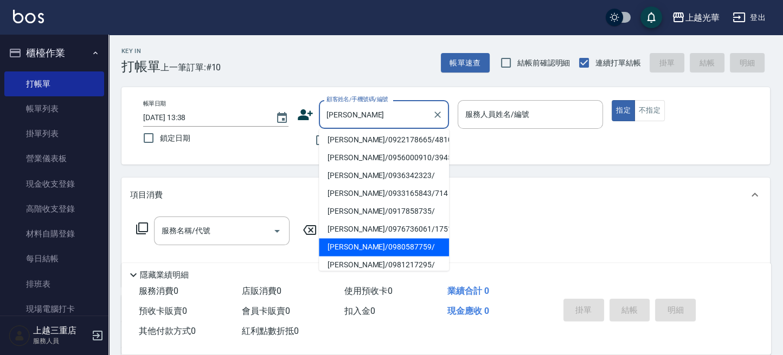
click at [409, 255] on li "[PERSON_NAME]/0980587759/" at bounding box center [384, 247] width 130 height 18
type input "[PERSON_NAME]/0980587759/"
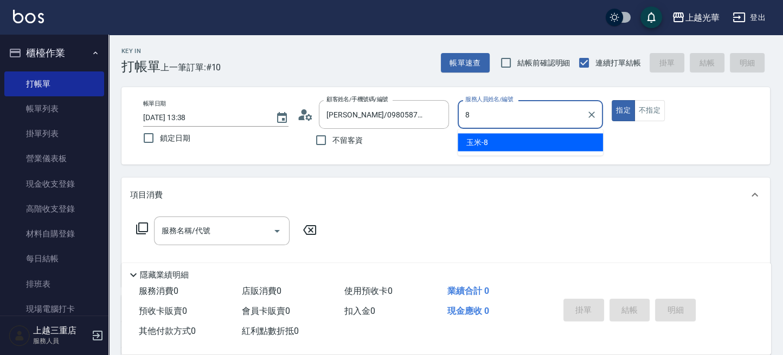
type input "玉米-8"
type button "true"
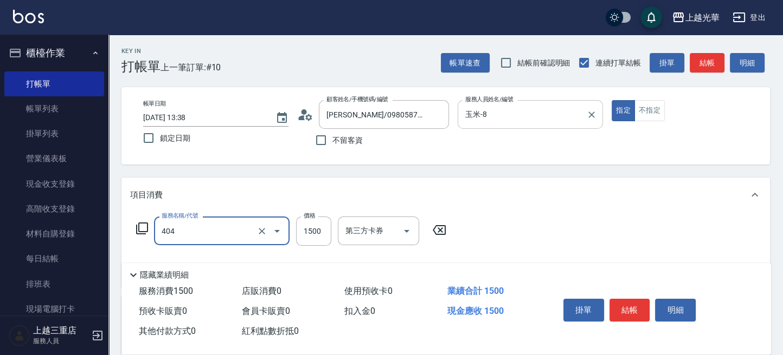
type input "設計染髮(404)"
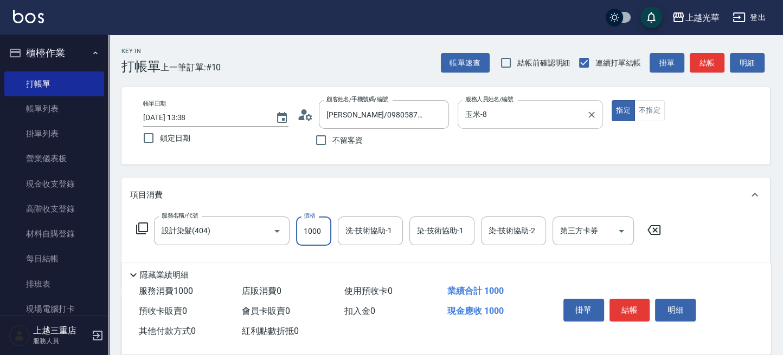
type input "1000"
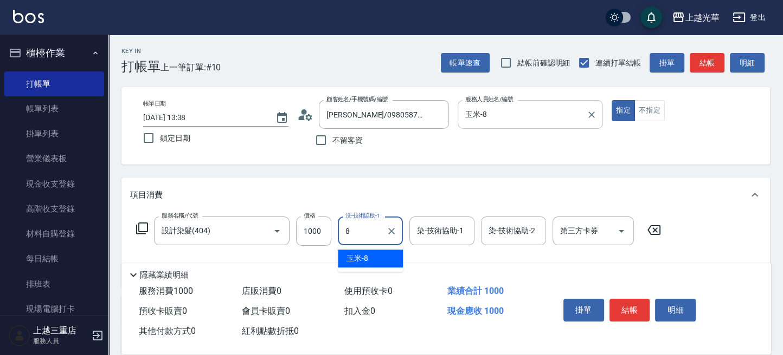
type input "玉米-8"
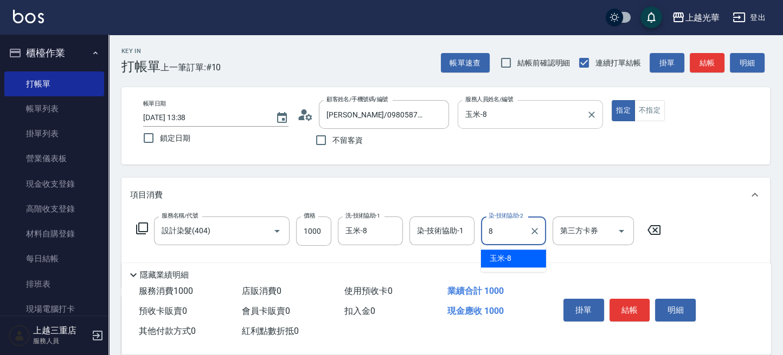
type input "玉米-8"
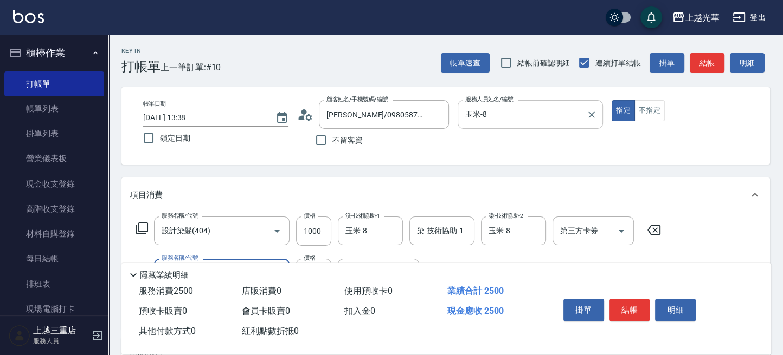
type input "歐納西斯5G護髮/單次(514)"
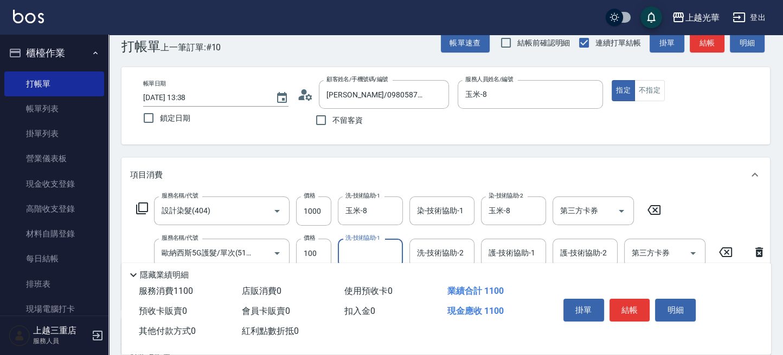
scroll to position [144, 0]
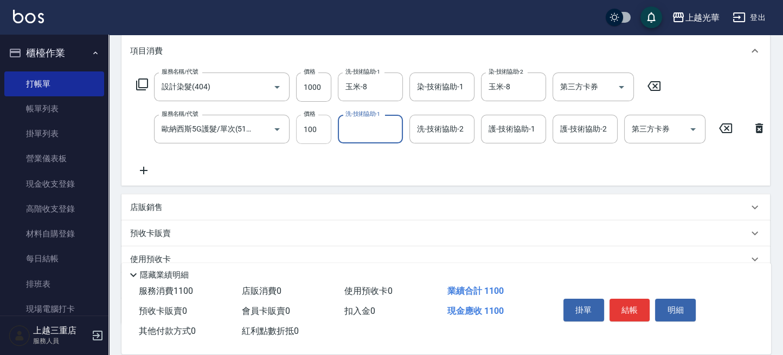
click at [322, 122] on input "100" at bounding box center [313, 129] width 35 height 29
type input "1000"
type input "玉米-8"
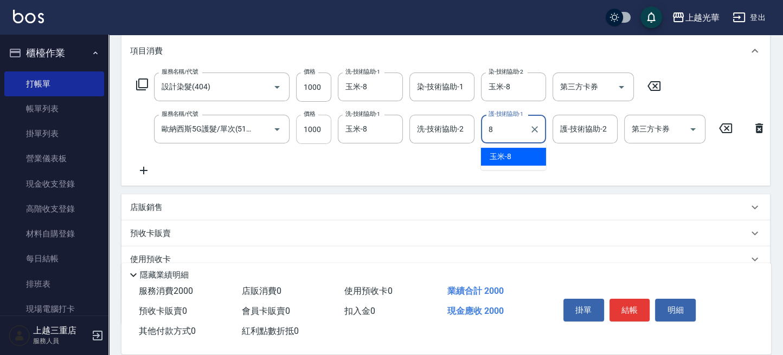
type input "玉米-8"
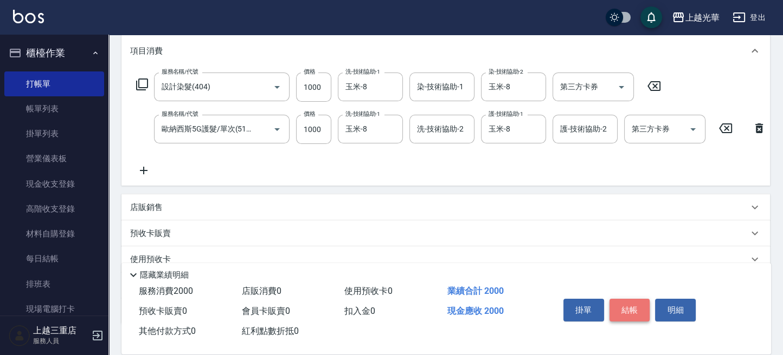
click at [623, 305] on button "結帳" at bounding box center [629, 310] width 41 height 23
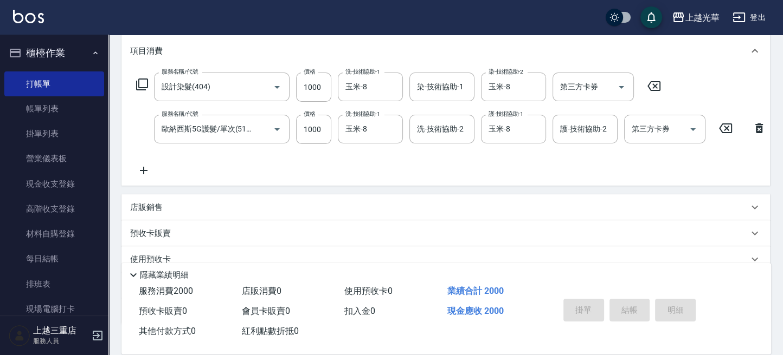
type input "[DATE] 13:57"
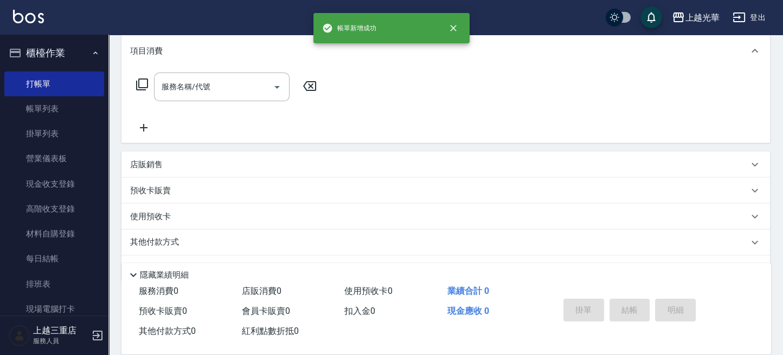
scroll to position [0, 0]
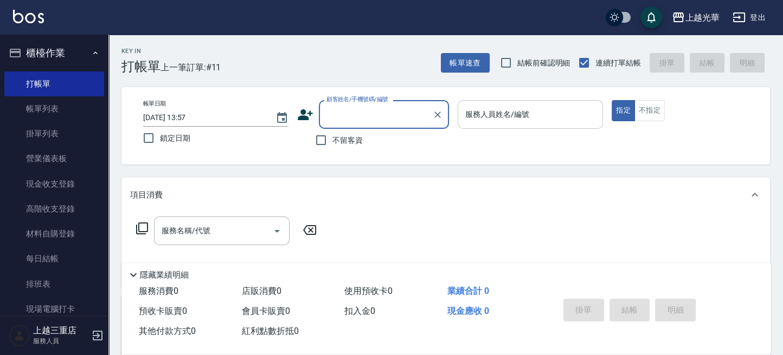
click at [570, 122] on input "服務人員姓名/編號" at bounding box center [529, 114] width 135 height 19
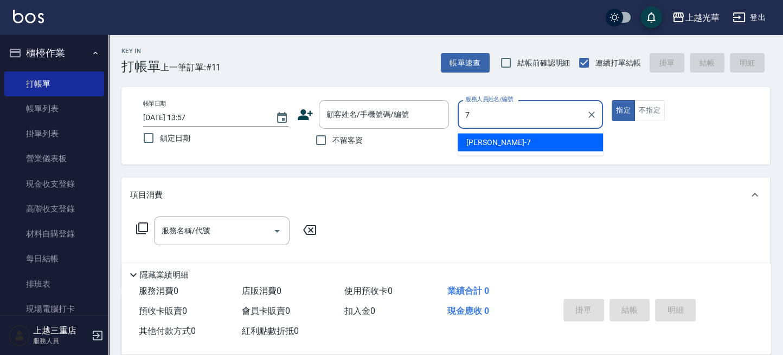
type input "小紫-7"
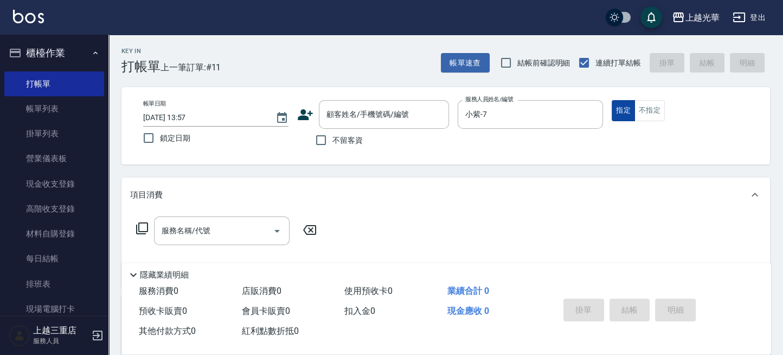
drag, startPoint x: 620, startPoint y: 98, endPoint x: 620, endPoint y: 105, distance: 7.6
click at [620, 100] on div "帳單日期 [DATE] 13:57 鎖定日期 顧客姓名/手機號碼/編號 顧客姓名/手機號碼/編號 不留客資 服務人員姓名/編號 [PERSON_NAME]-7…" at bounding box center [445, 125] width 648 height 77
click at [620, 106] on button "指定" at bounding box center [622, 110] width 23 height 21
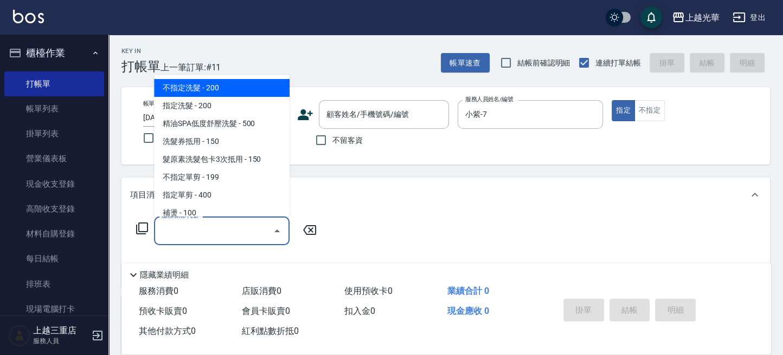
click at [204, 223] on input "服務名稱/代號" at bounding box center [213, 231] width 109 height 19
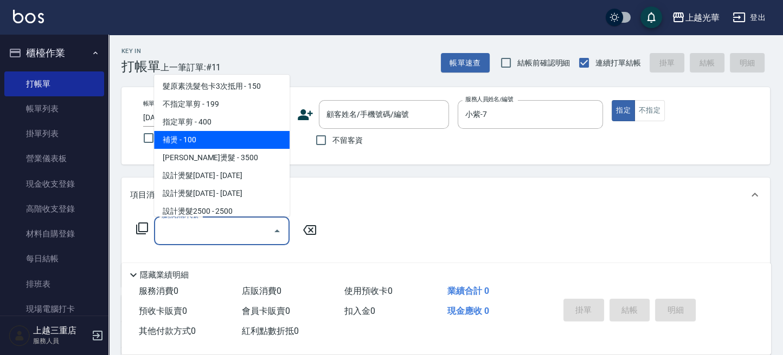
scroll to position [144, 0]
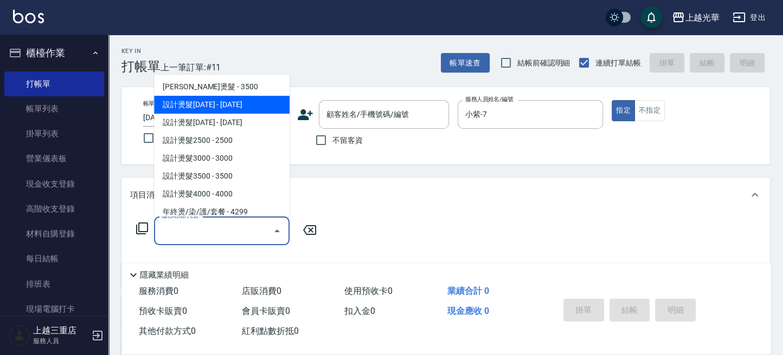
click at [250, 104] on span "設計燙髮[DATE] - [DATE]" at bounding box center [221, 105] width 135 height 18
type input "設計燙髮1500(305)"
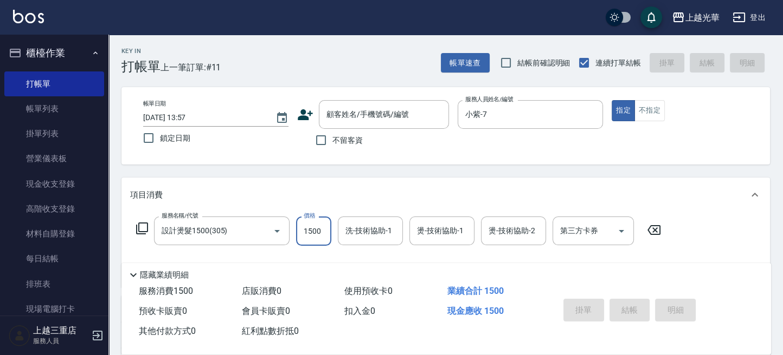
drag, startPoint x: 309, startPoint y: 232, endPoint x: 311, endPoint y: 210, distance: 22.8
click at [309, 232] on input "1500" at bounding box center [313, 231] width 35 height 29
type input "888"
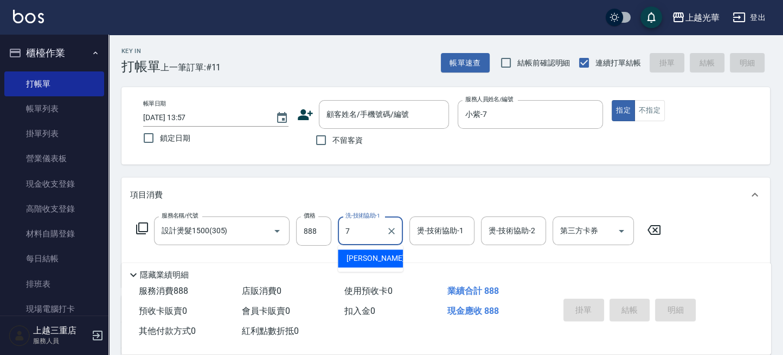
type input "小紫-7"
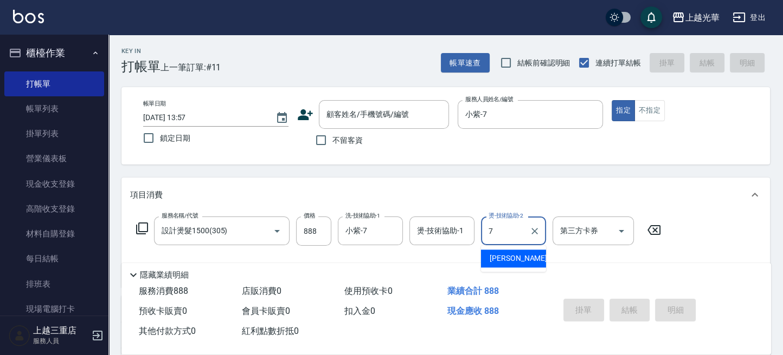
type input "小紫-7"
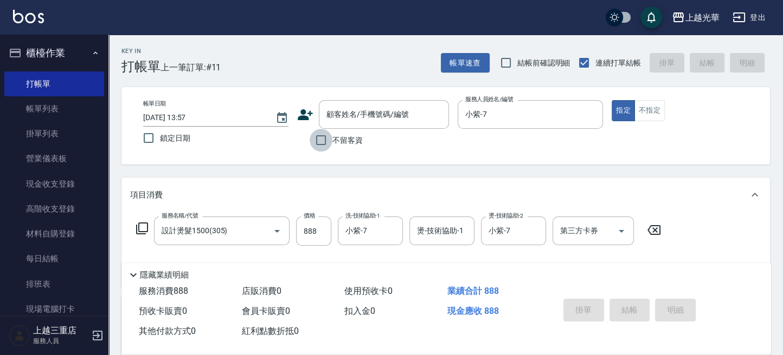
click at [324, 139] on input "不留客資" at bounding box center [320, 140] width 23 height 23
checkbox input "true"
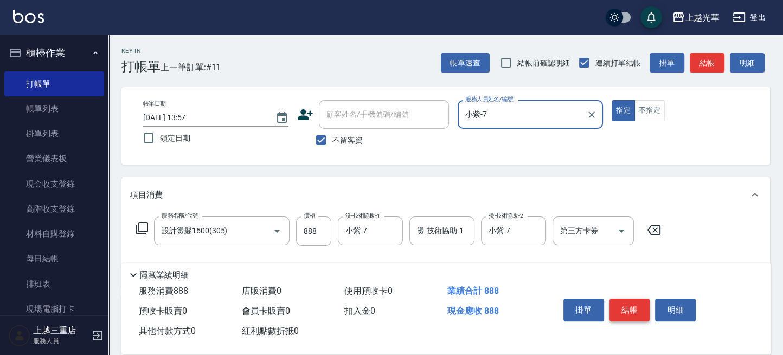
click at [647, 309] on button "結帳" at bounding box center [629, 310] width 41 height 23
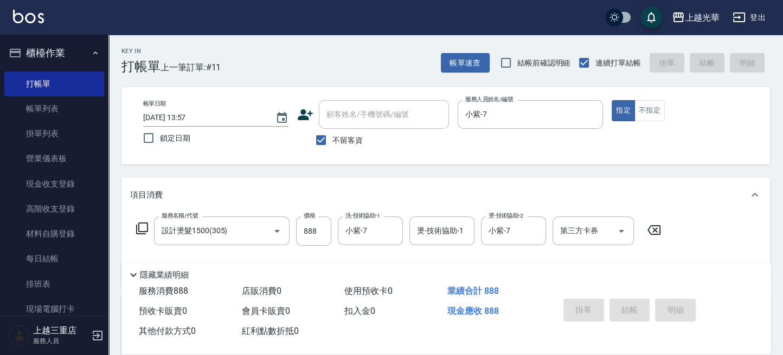
type input "[DATE] 13:58"
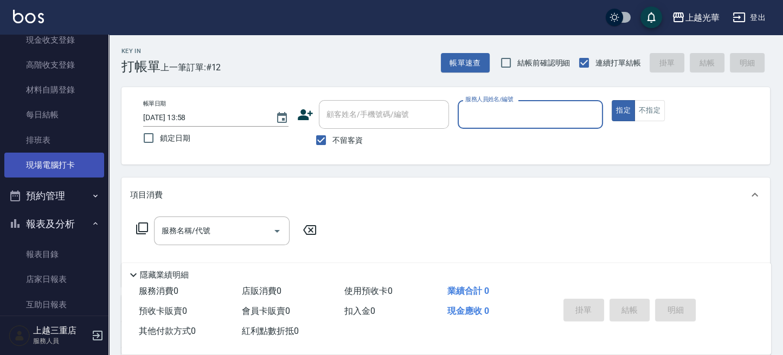
click at [84, 160] on link "現場電腦打卡" at bounding box center [54, 165] width 100 height 25
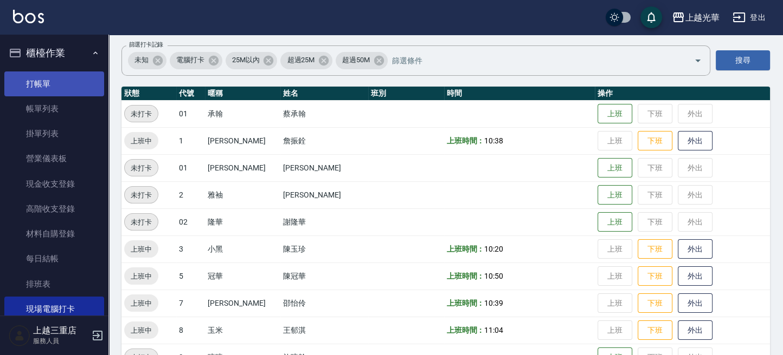
scroll to position [72, 0]
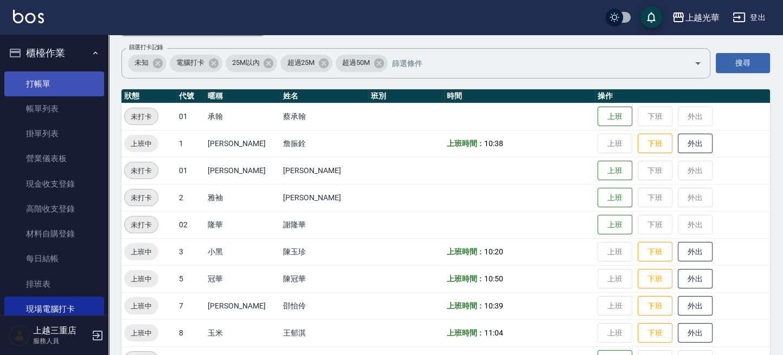
click at [56, 82] on link "打帳單" at bounding box center [54, 84] width 100 height 25
